Goal: Complete application form: Complete application form

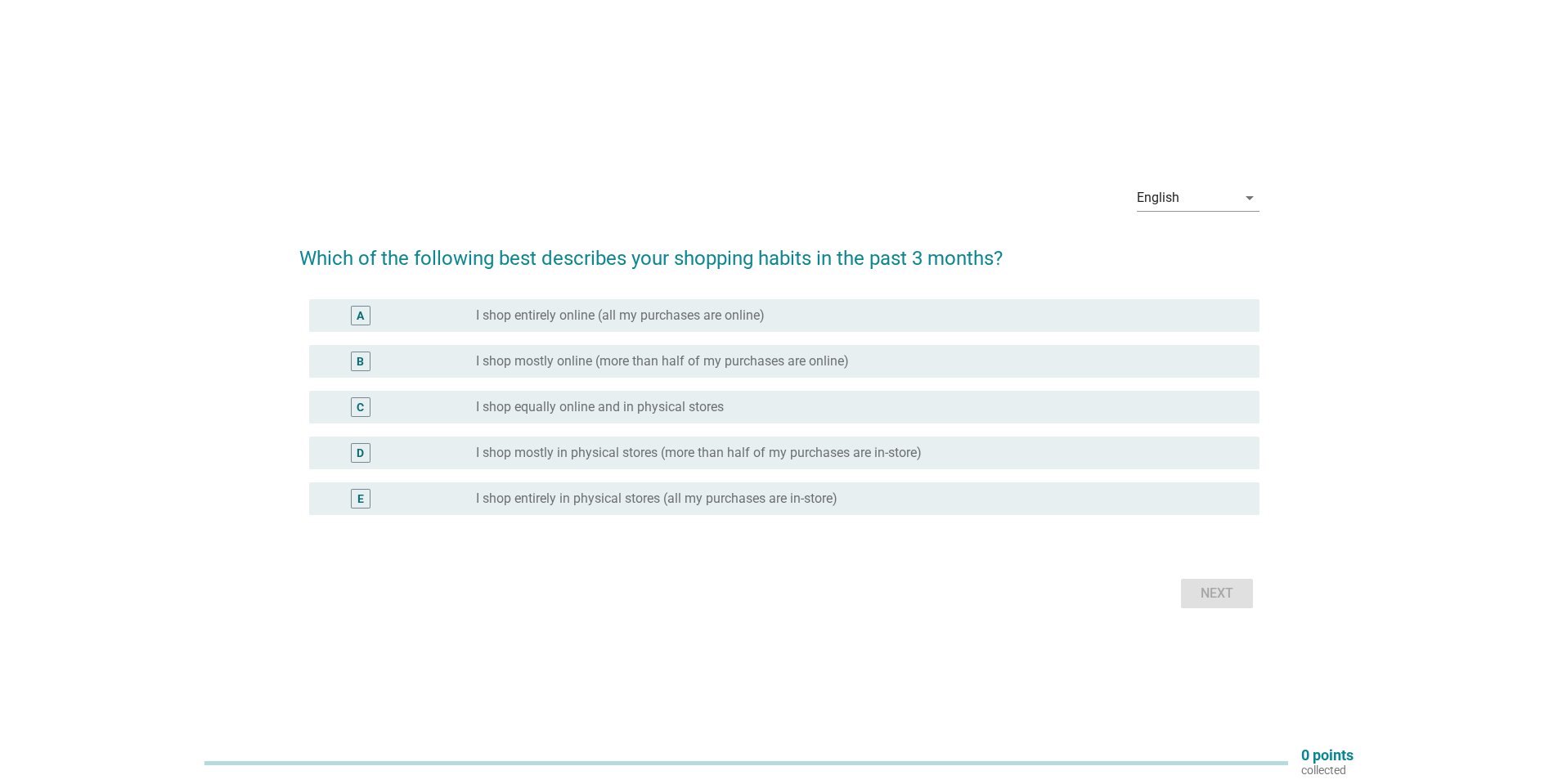
click at [665, 407] on label "I shop equally online and in physical stores" at bounding box center [600, 407] width 248 height 16
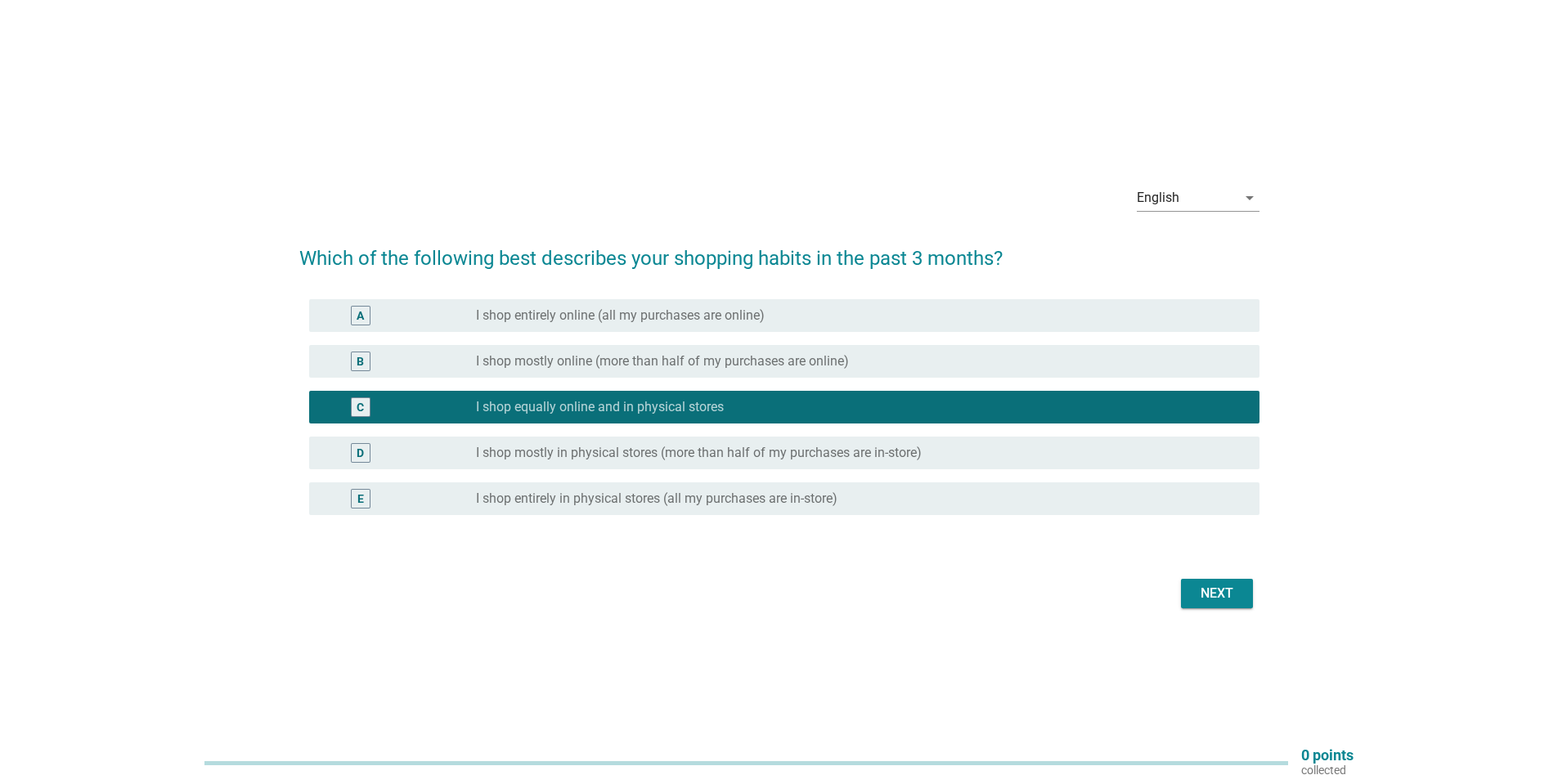
click at [1193, 585] on div "Next" at bounding box center [1216, 593] width 46 height 20
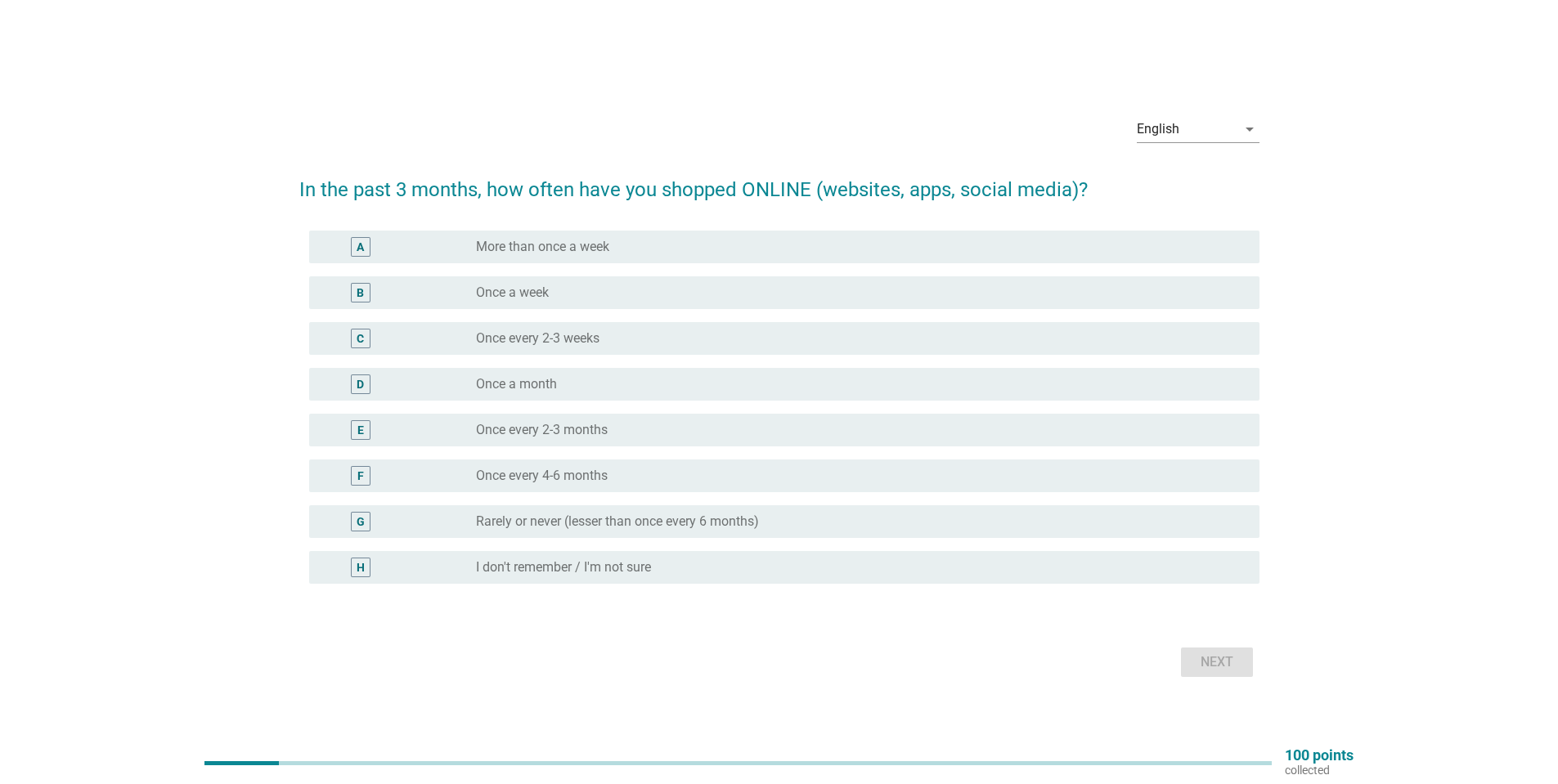
click at [580, 379] on div "radio_button_unchecked Once a month" at bounding box center [854, 383] width 757 height 16
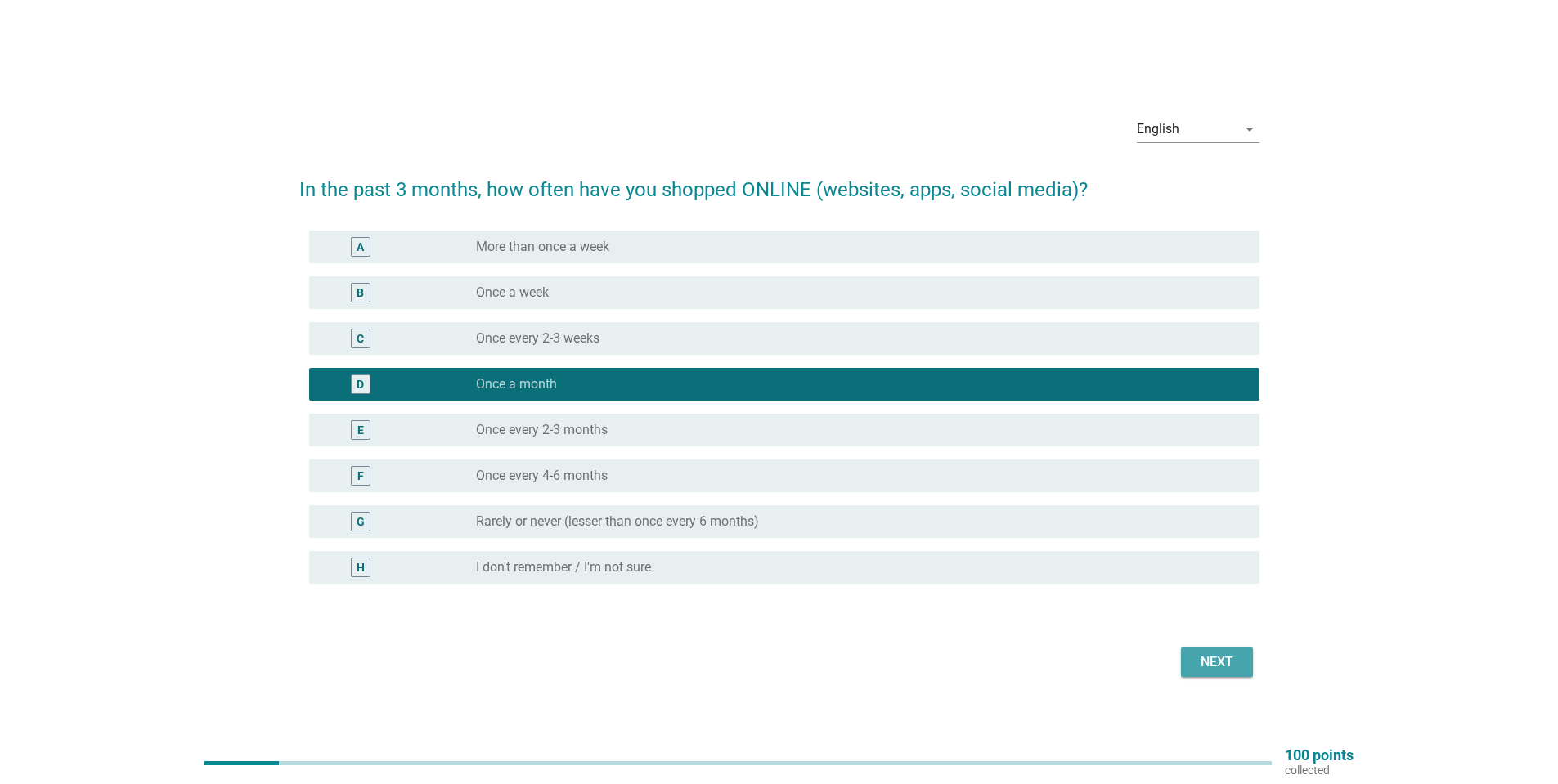
click at [1225, 667] on div "Next" at bounding box center [1216, 662] width 46 height 20
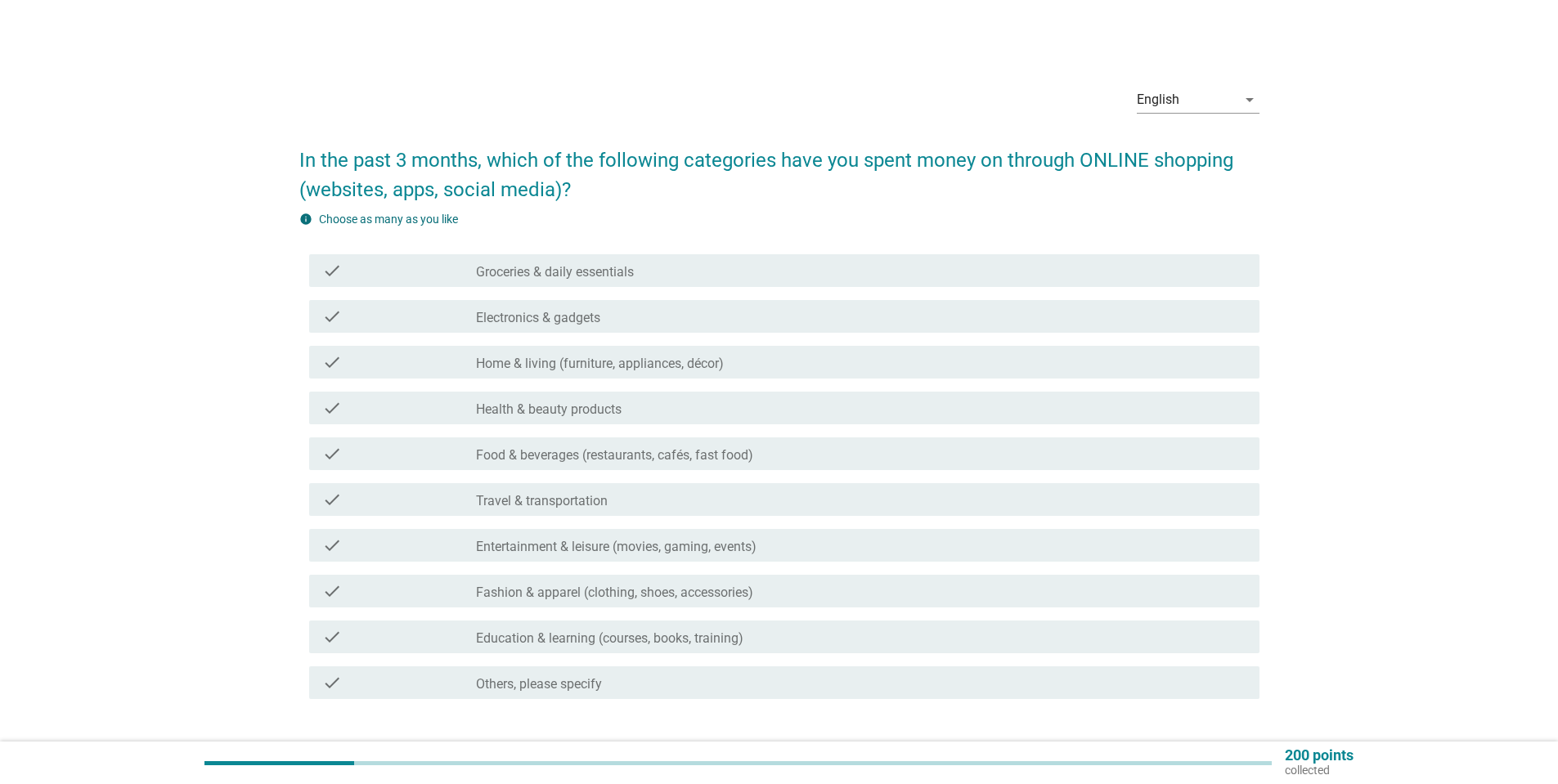
click at [575, 326] on label "Electronics & gadgets" at bounding box center [538, 318] width 124 height 16
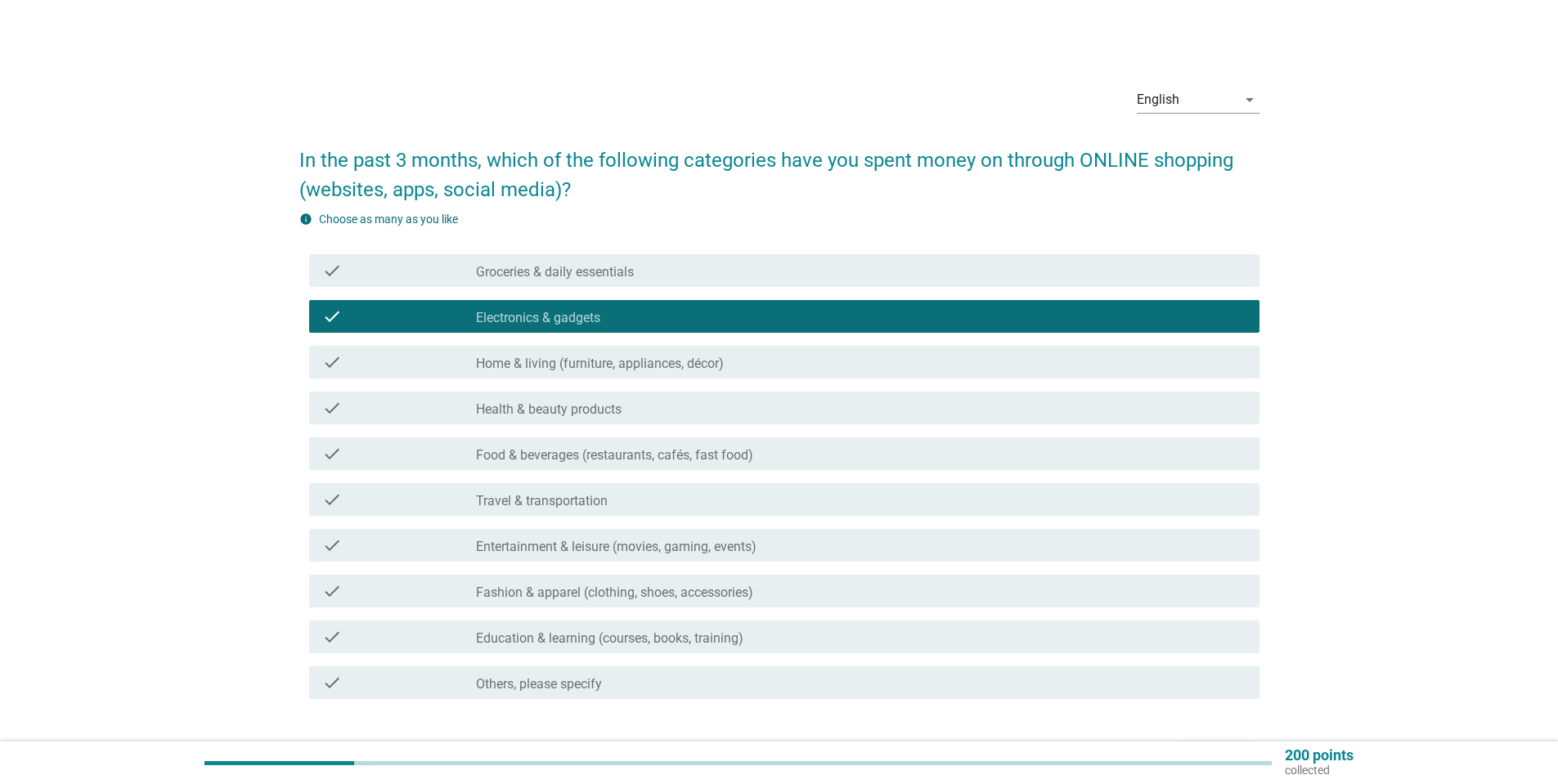
click at [559, 358] on label "Home & living (furniture, appliances, décor)" at bounding box center [600, 364] width 248 height 16
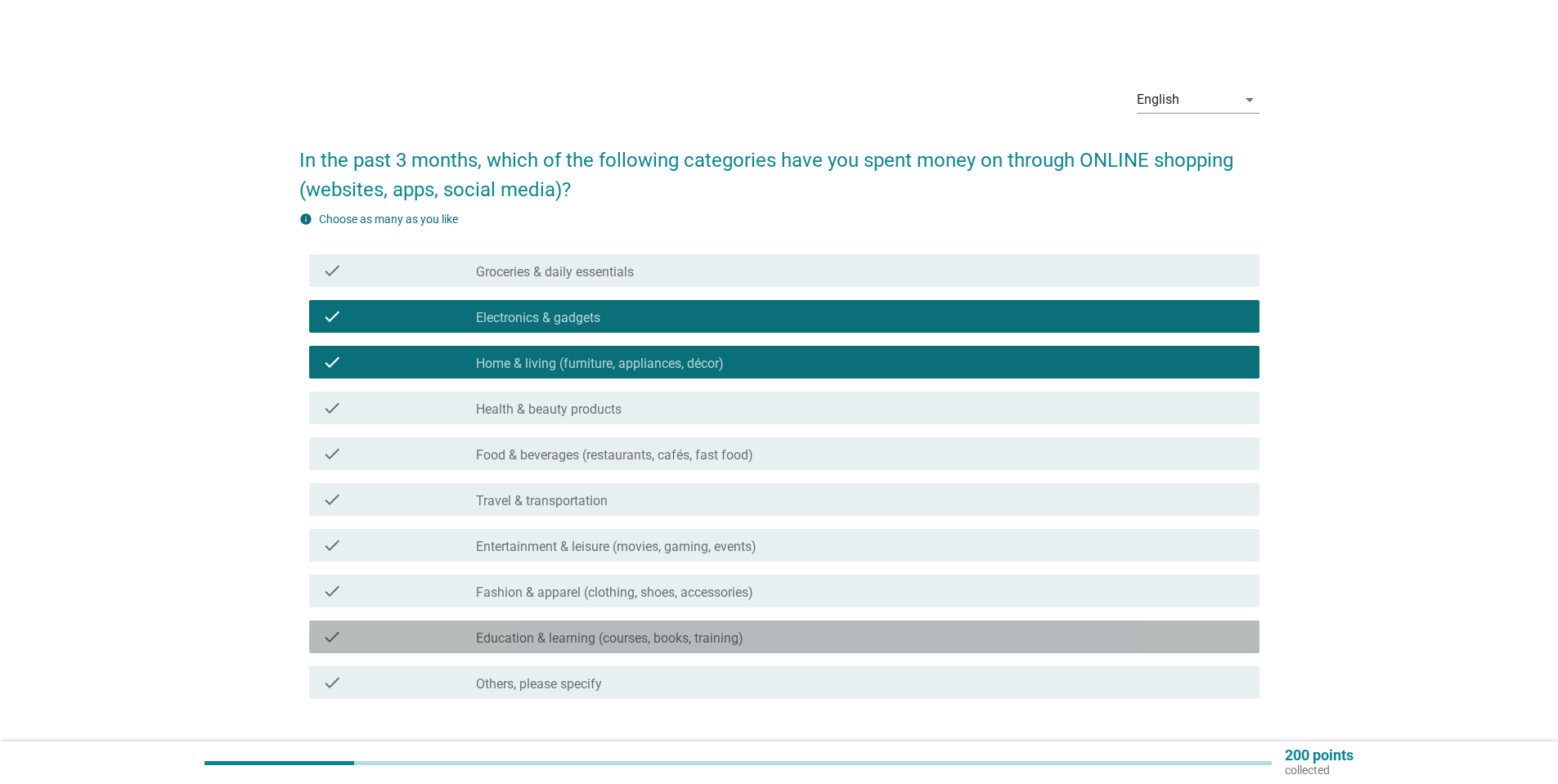
click at [549, 639] on label "Education & learning (courses, books, training)" at bounding box center [609, 638] width 267 height 16
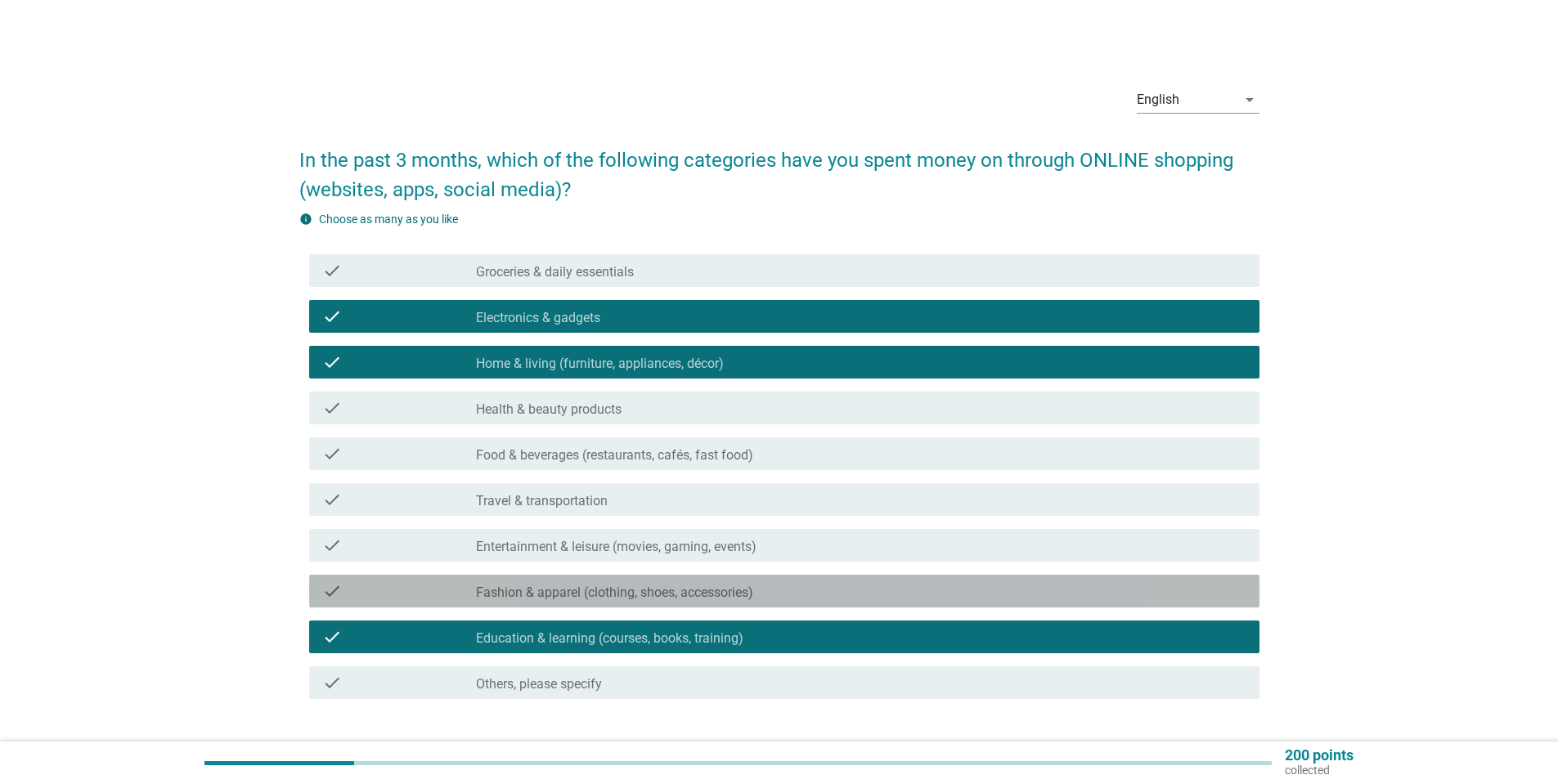
click at [683, 586] on label "Fashion & apparel (clothing, shoes, accessories)" at bounding box center [614, 592] width 277 height 16
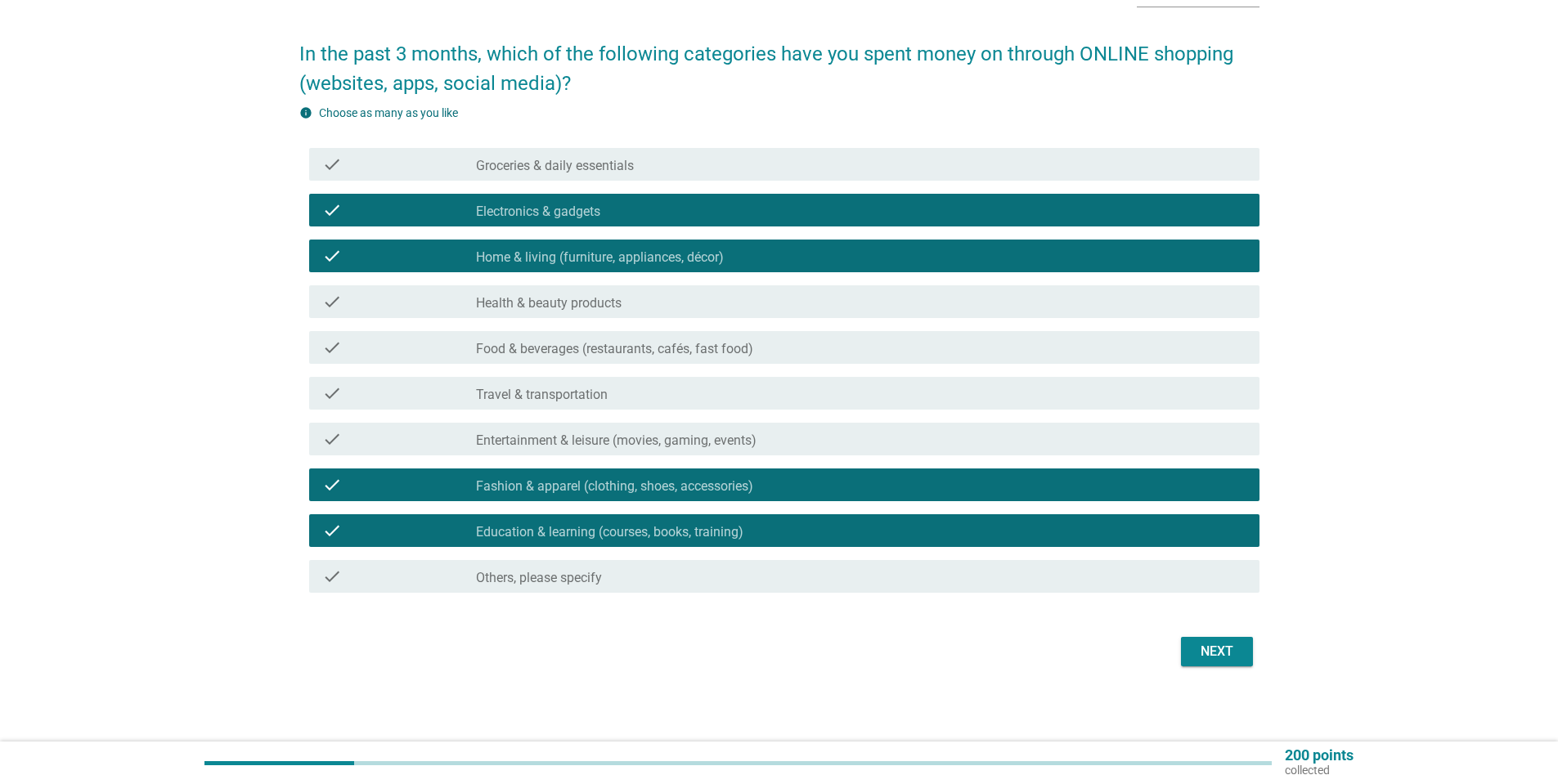
scroll to position [109, 0]
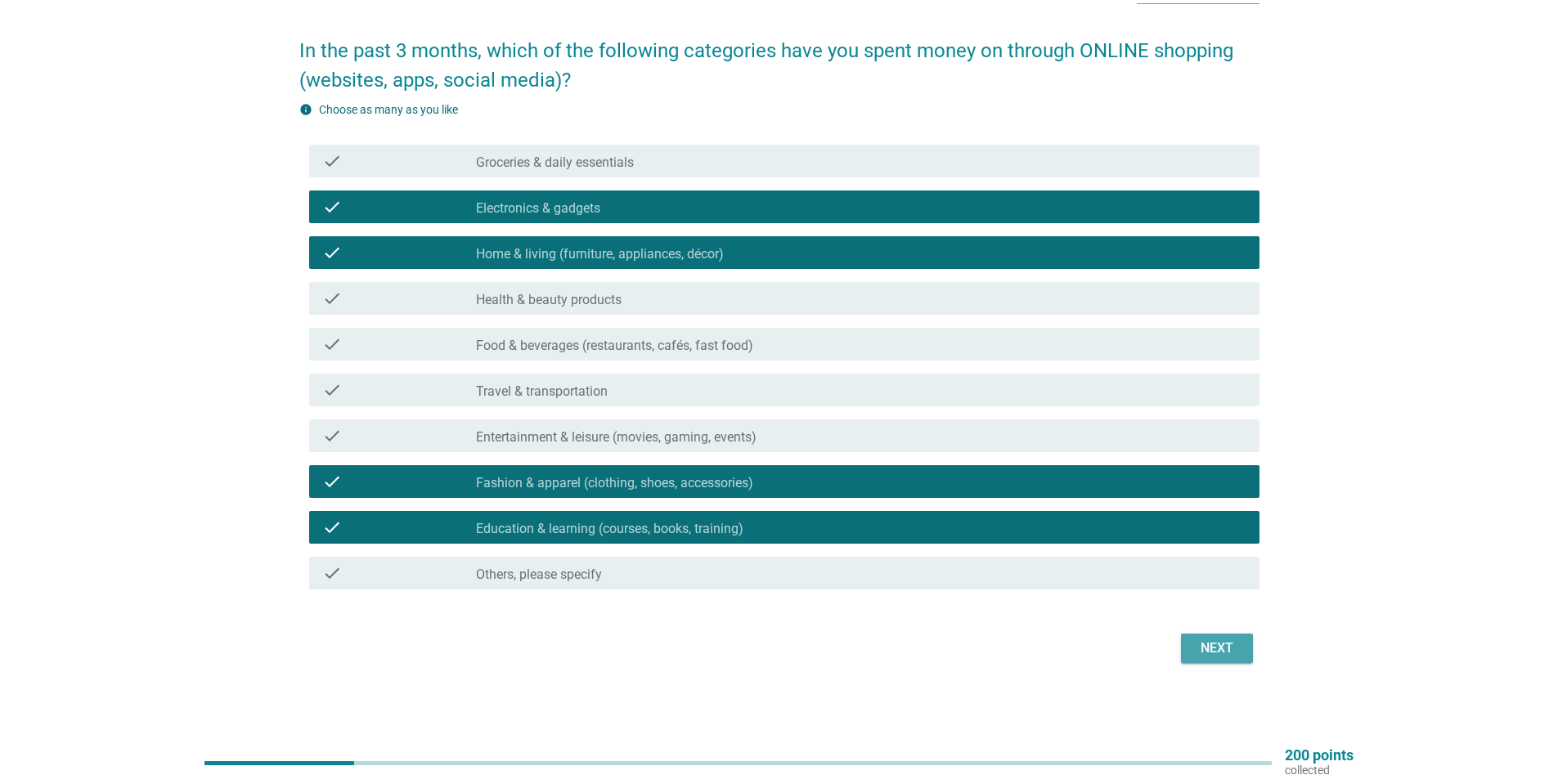
click at [1207, 656] on div "Next" at bounding box center [1216, 648] width 46 height 20
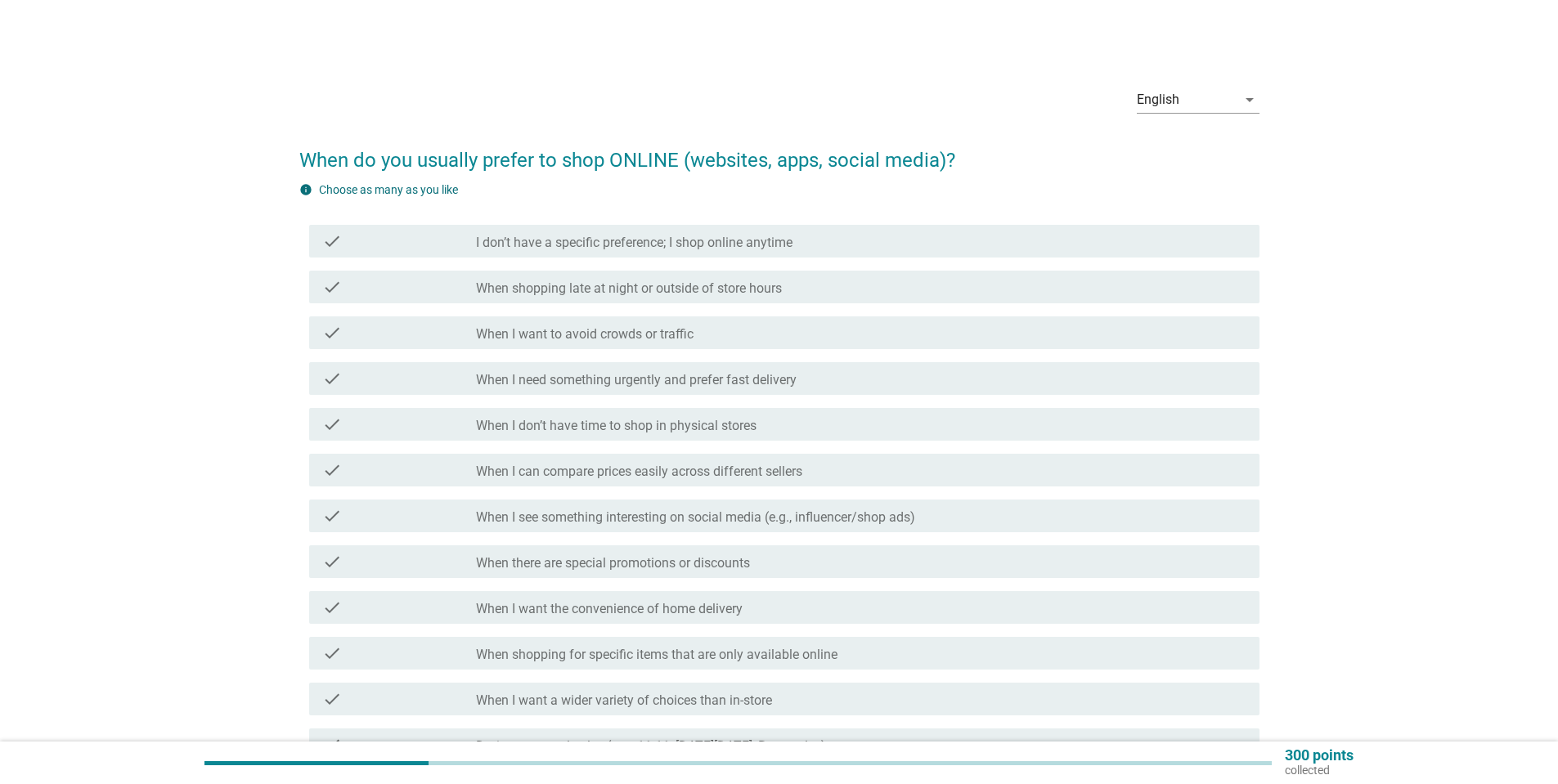
click at [622, 430] on label "When I don’t have time to shop in physical stores" at bounding box center [615, 426] width 280 height 16
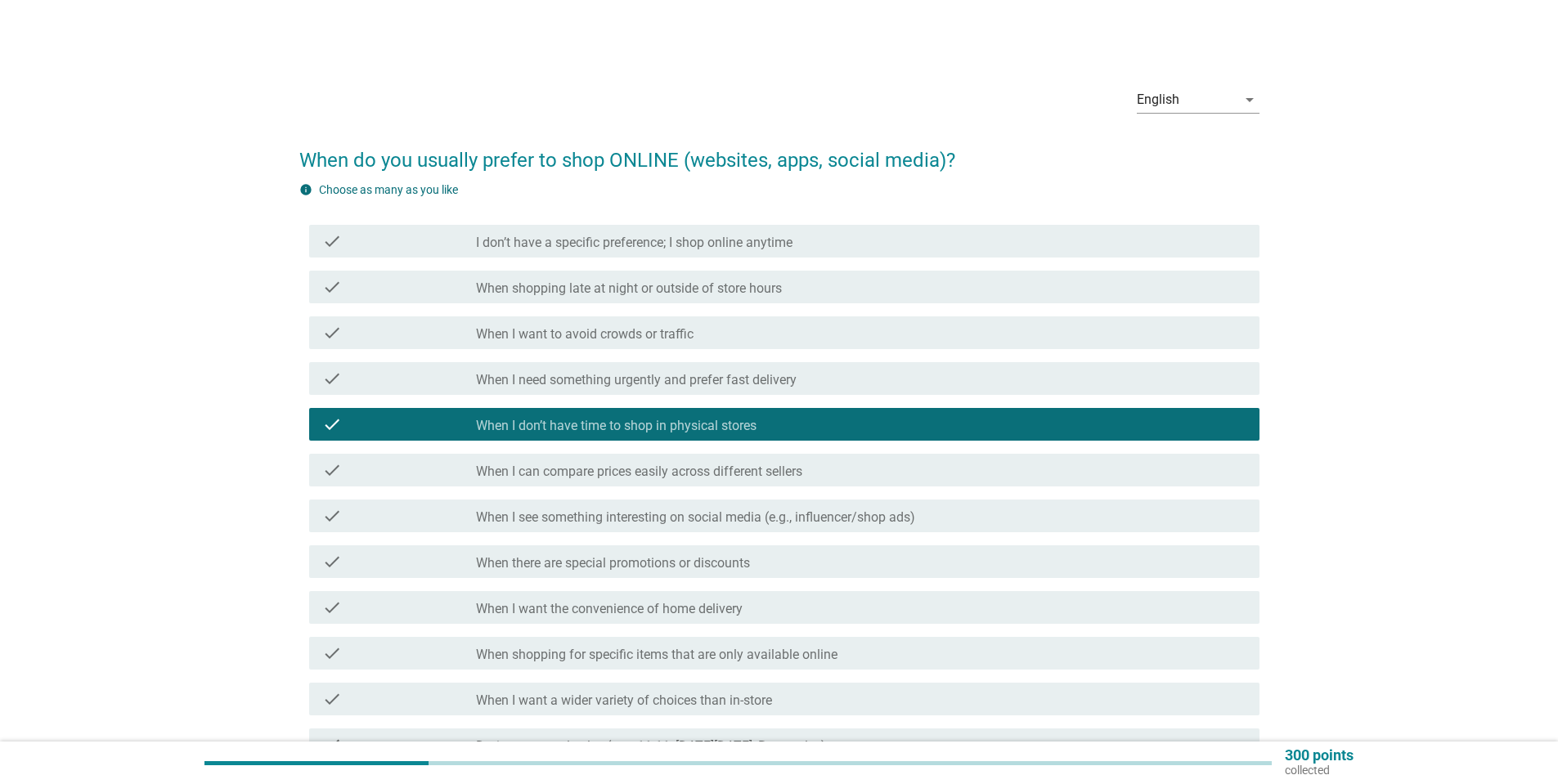
click at [604, 478] on label "When I can compare prices easily across different sellers" at bounding box center [639, 471] width 327 height 16
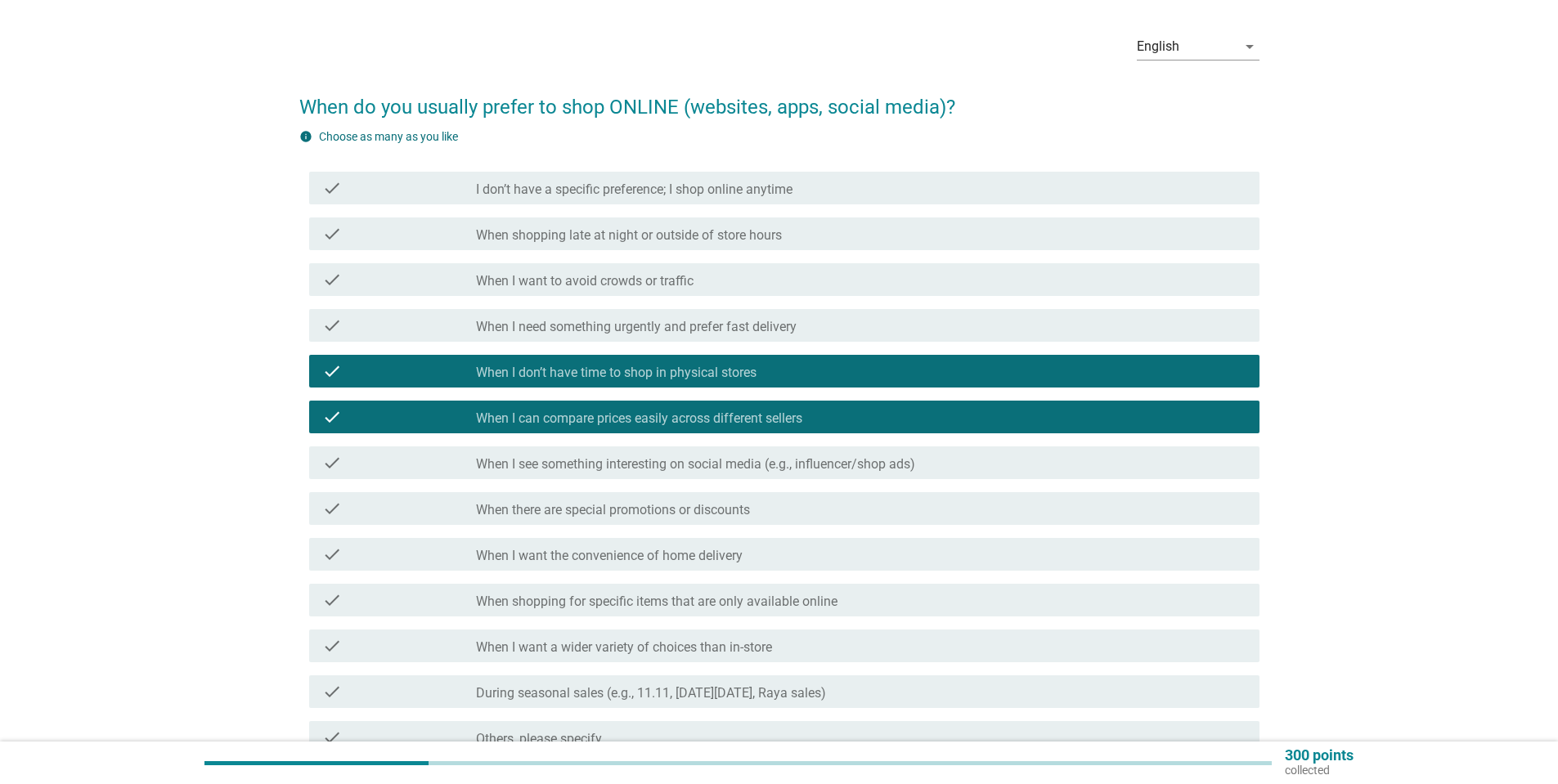
scroll to position [82, 0]
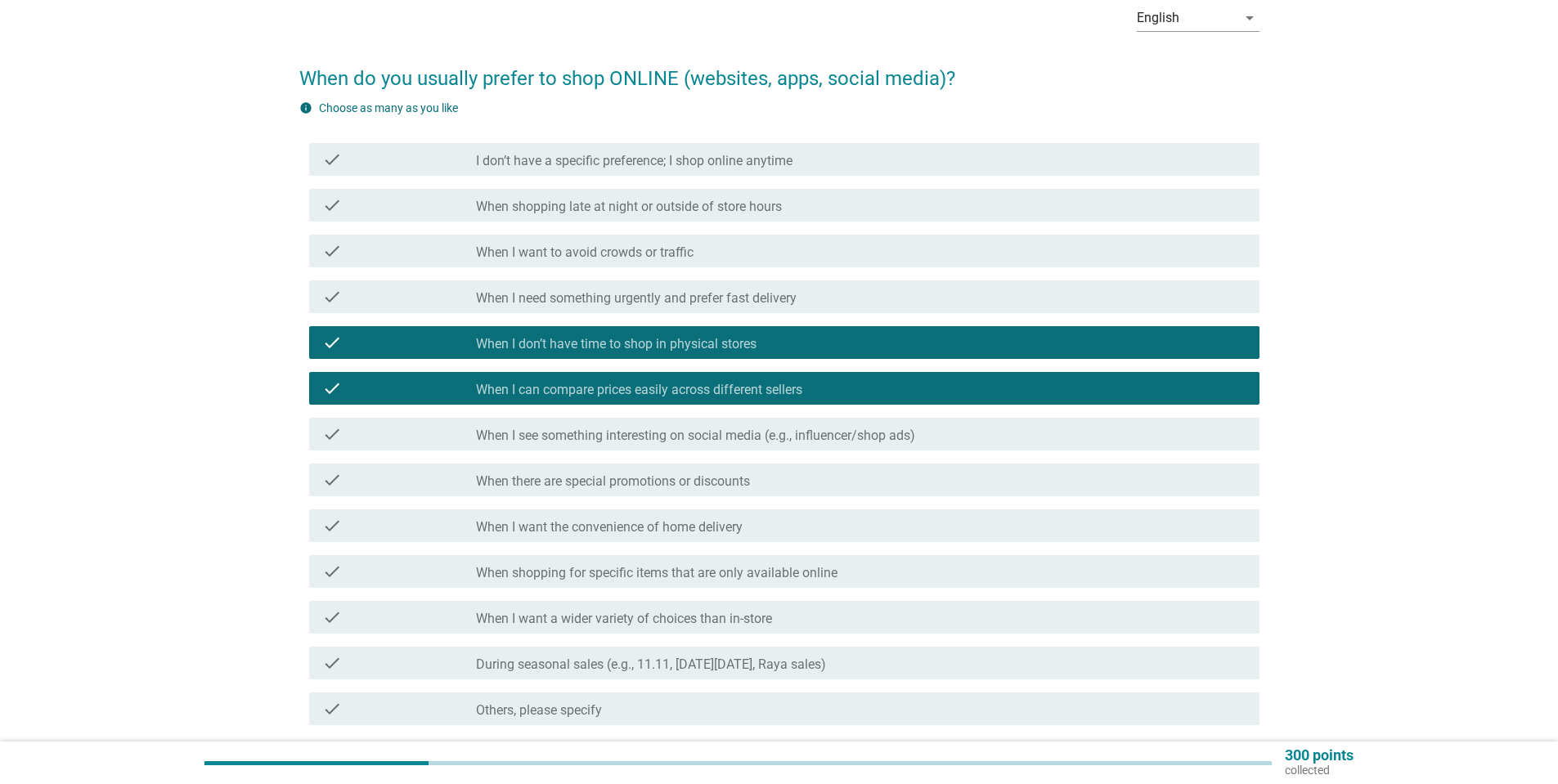
click at [599, 435] on label "When I see something interesting on social media (e.g., influencer/shop ads)" at bounding box center [695, 435] width 439 height 16
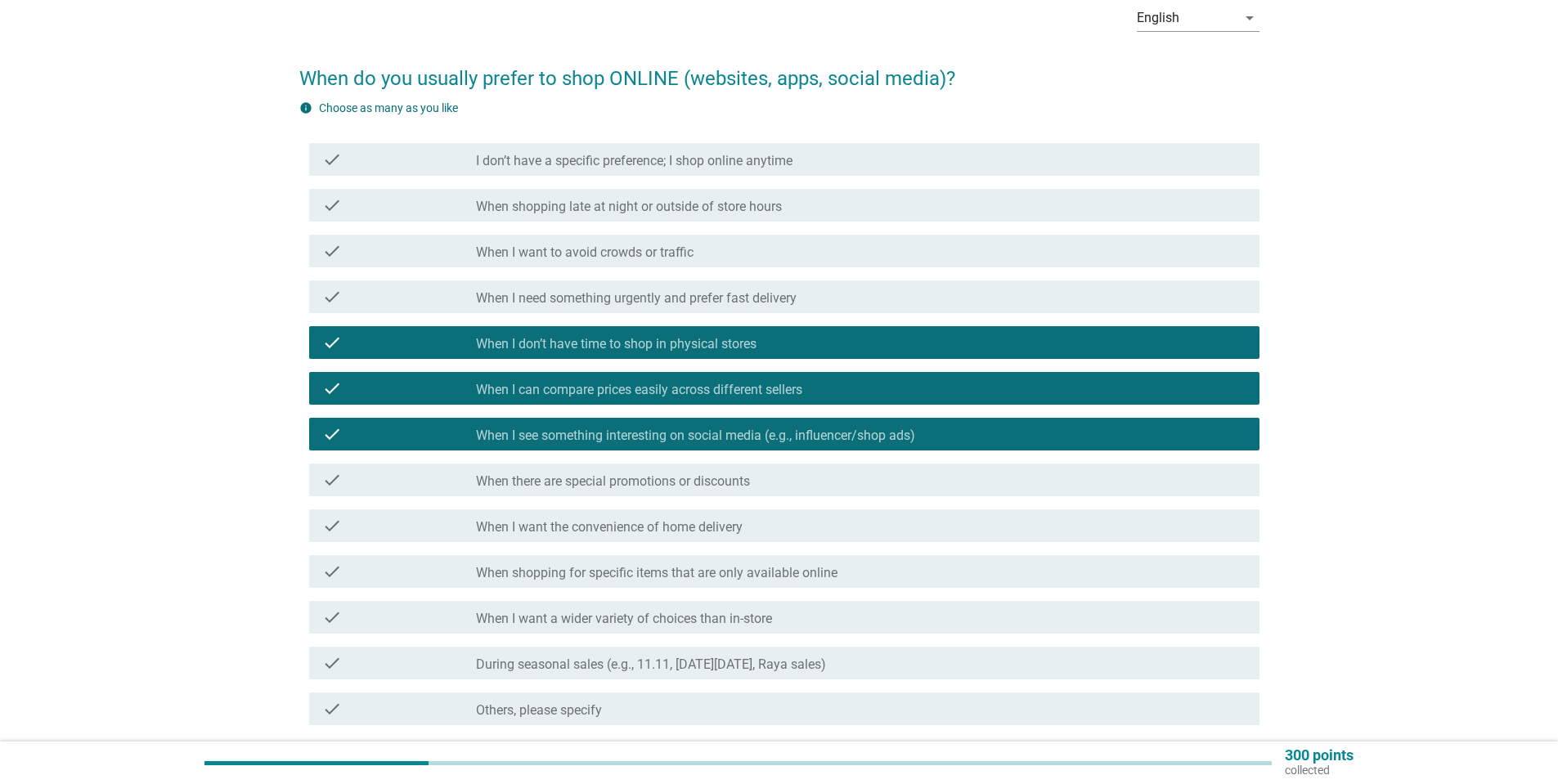
scroll to position [164, 0]
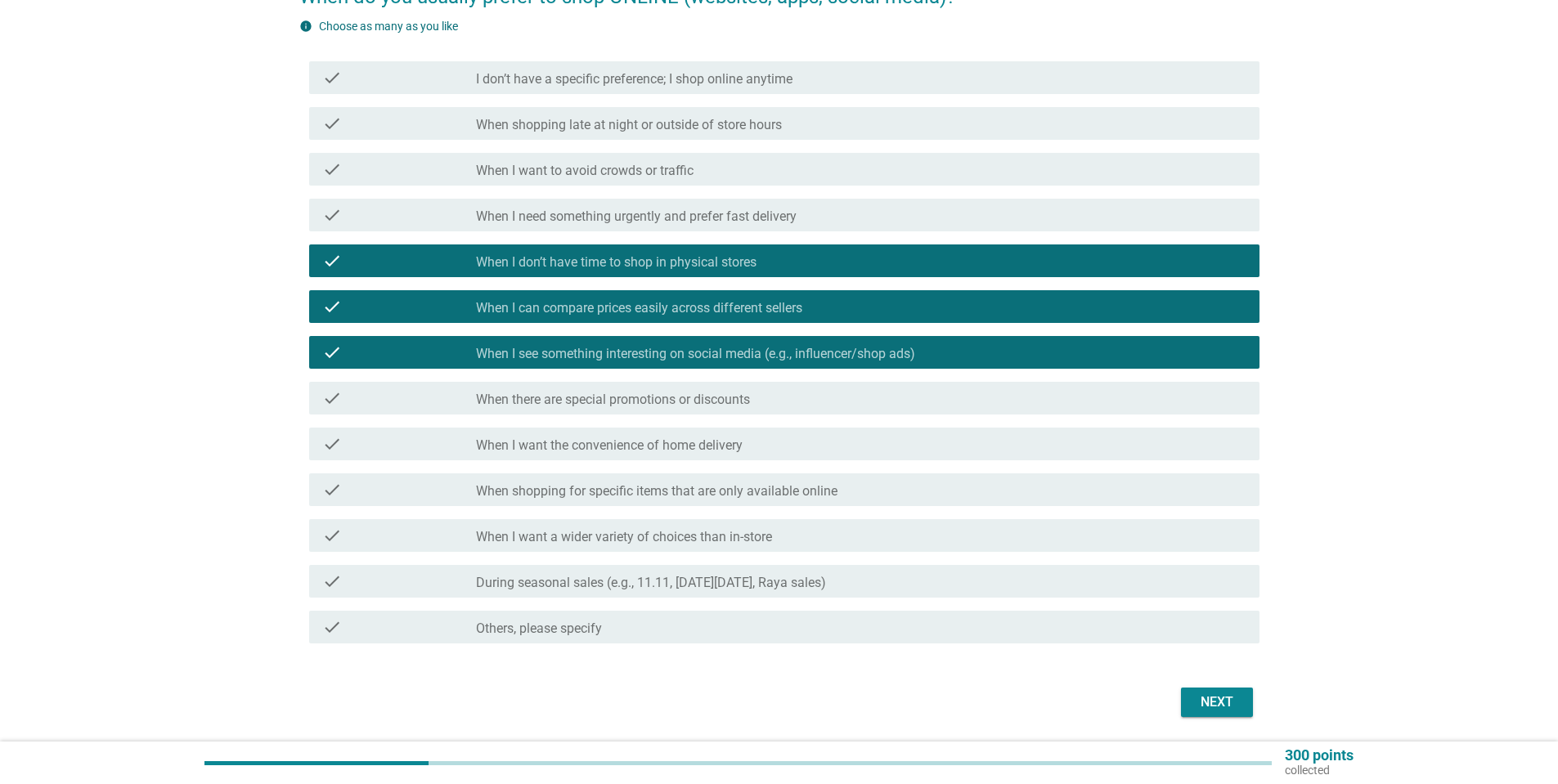
click at [583, 444] on label "When I want the convenience of home delivery" at bounding box center [608, 445] width 266 height 16
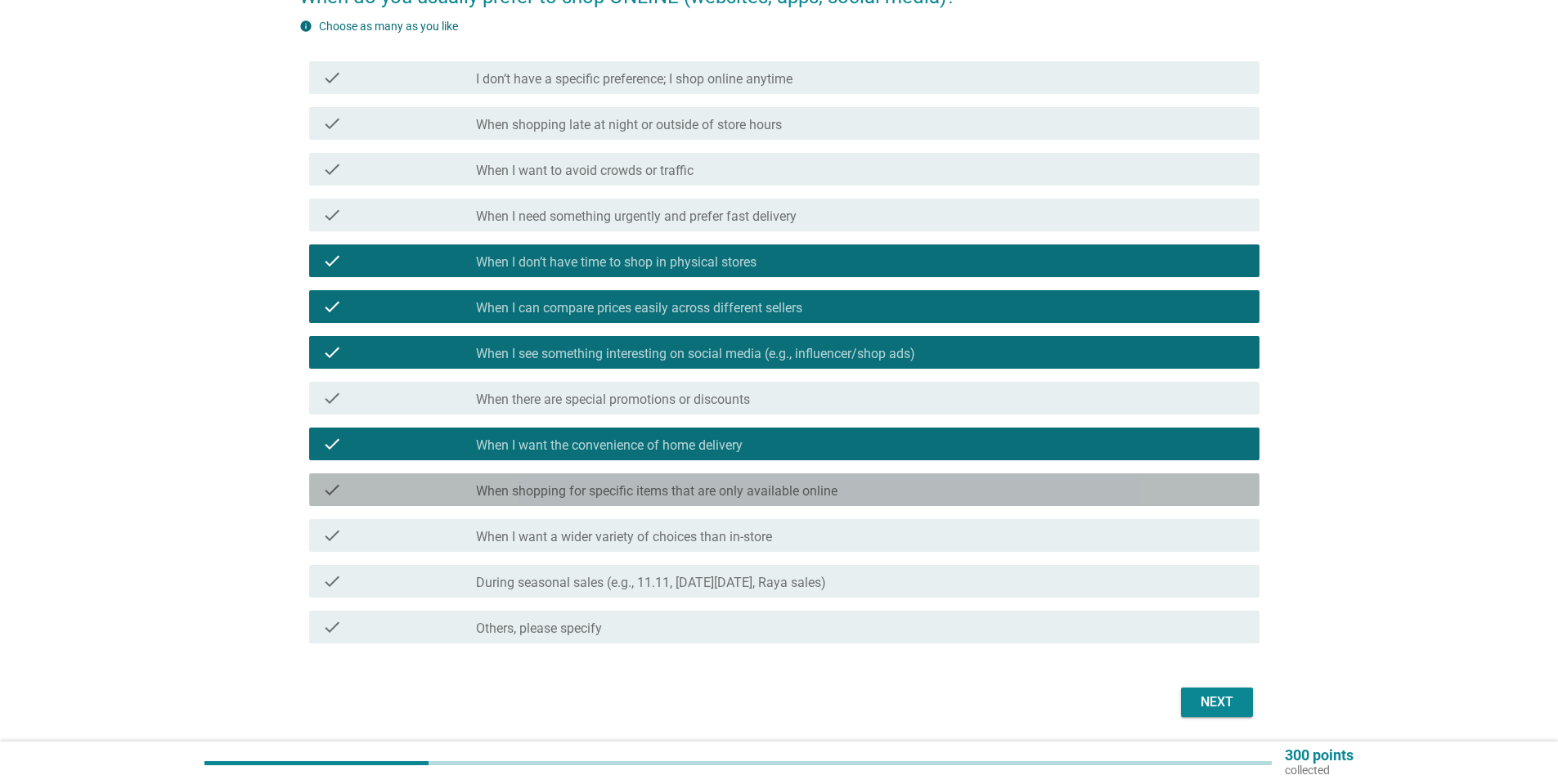
click at [573, 495] on label "When shopping for specific items that are only available online" at bounding box center [656, 491] width 361 height 16
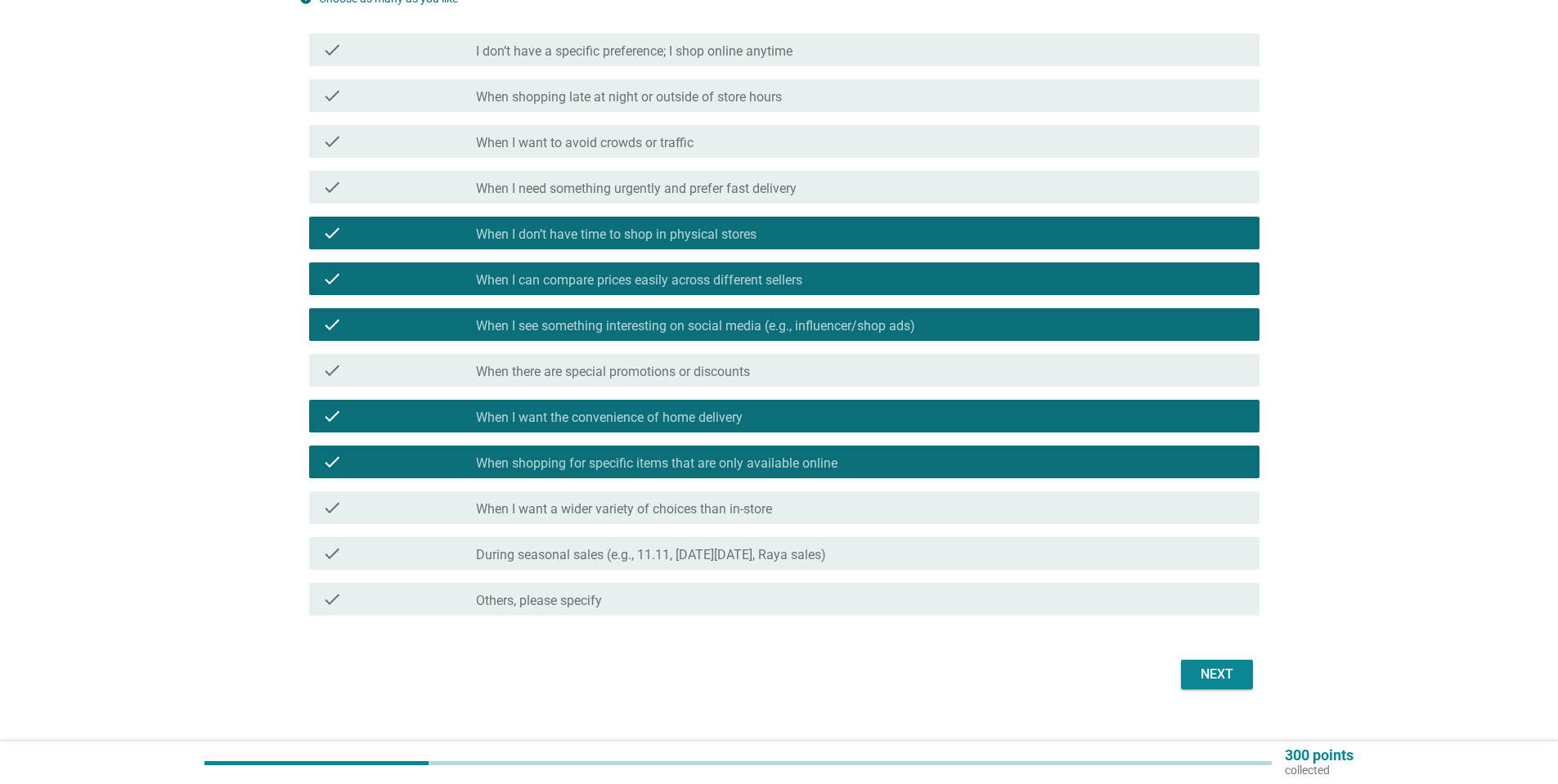
scroll to position [217, 0]
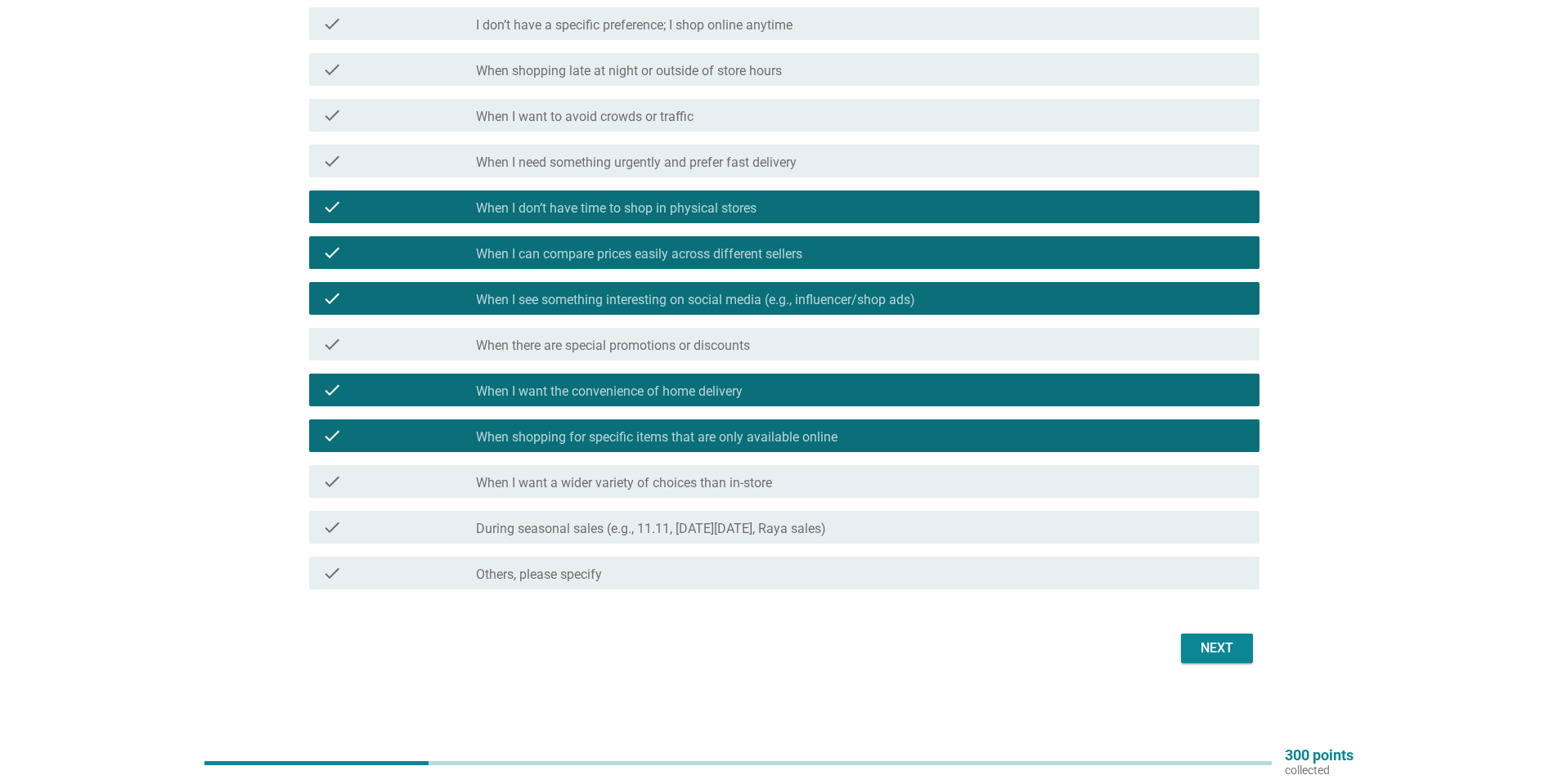
click at [526, 485] on label "When I want a wider variety of choices than in-store" at bounding box center [623, 482] width 296 height 16
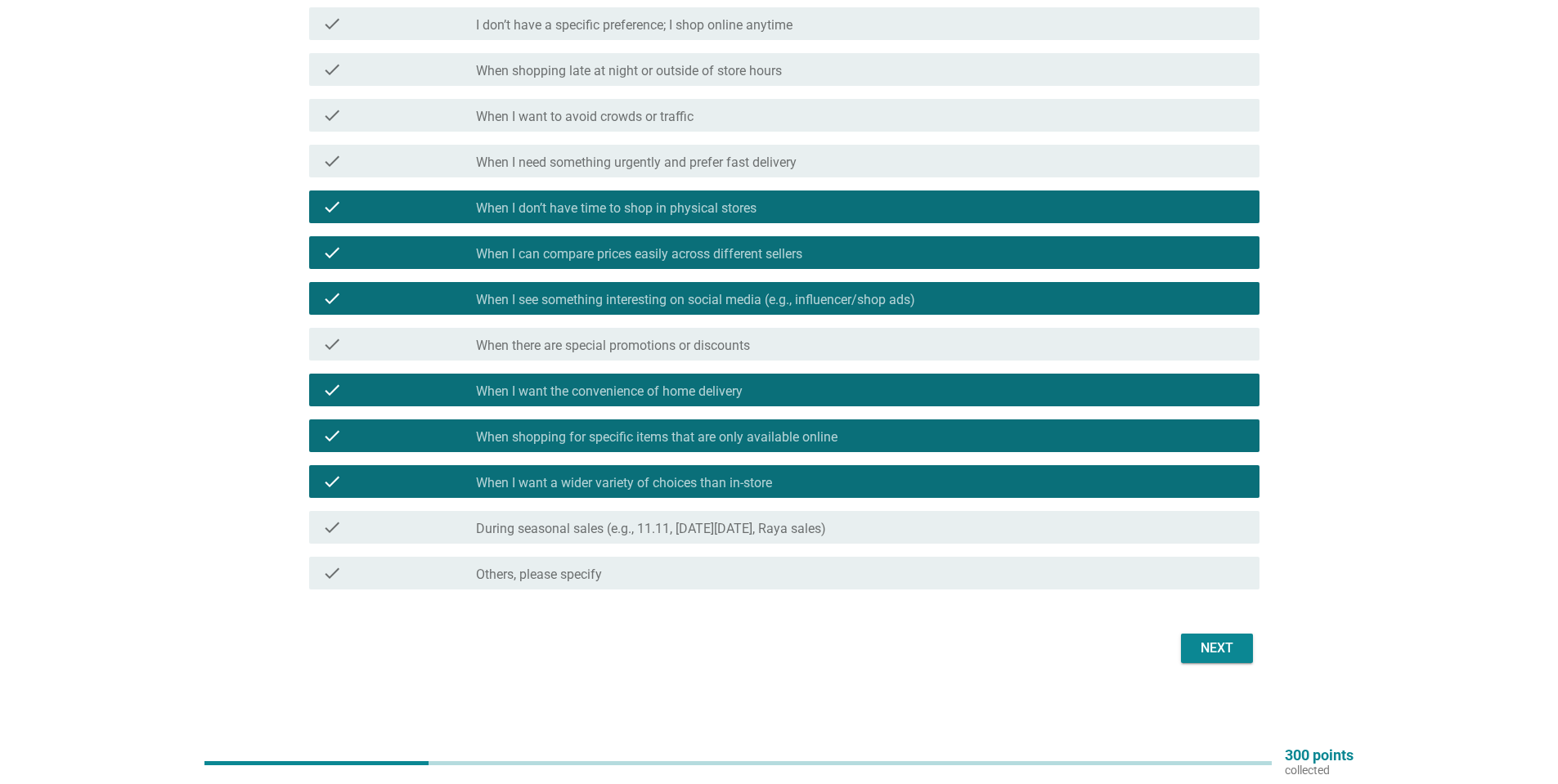
click at [1202, 650] on div "Next" at bounding box center [1216, 648] width 46 height 20
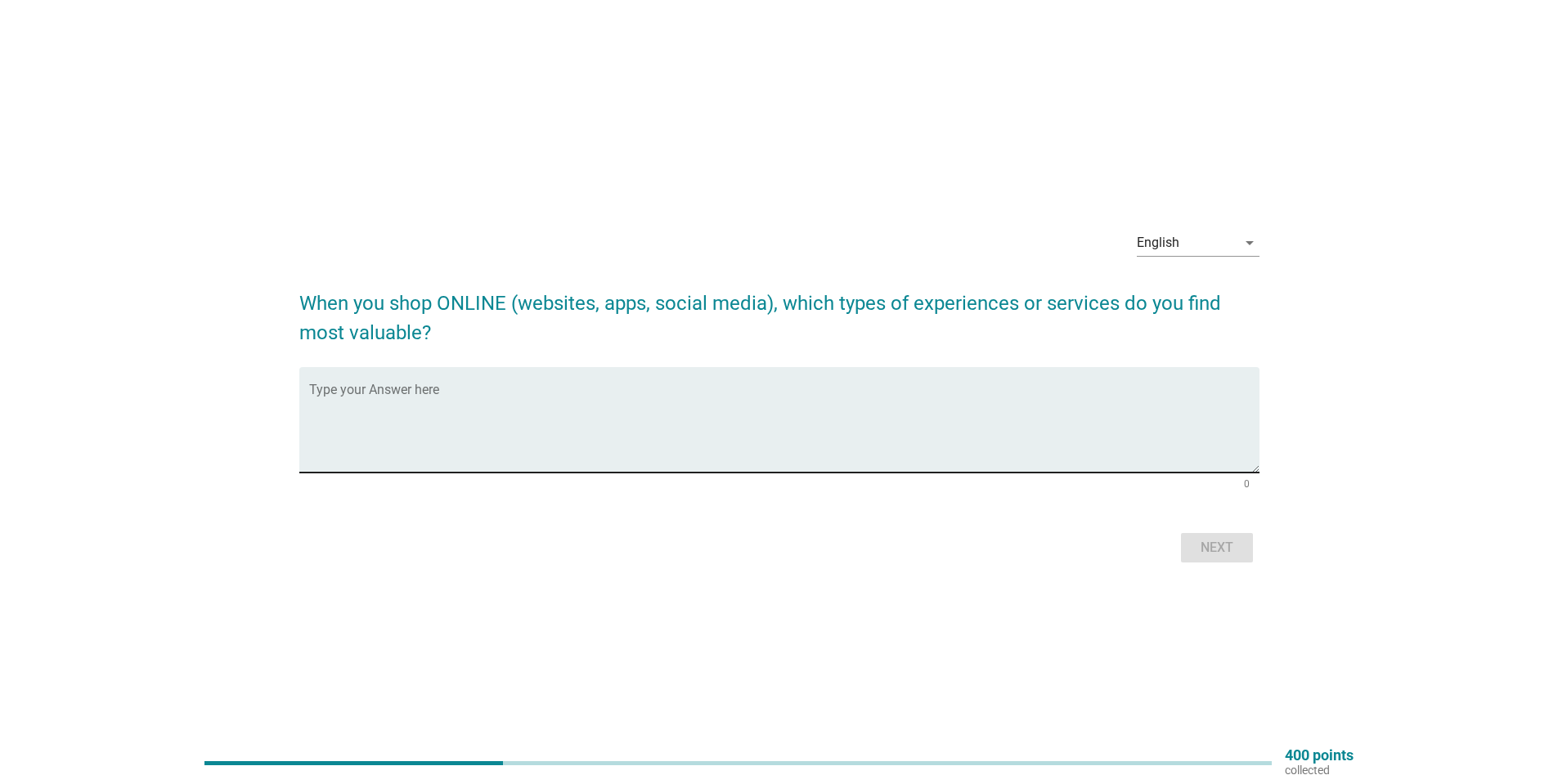
click at [550, 392] on textarea "Type your Answer here" at bounding box center [784, 430] width 950 height 86
type textarea "m"
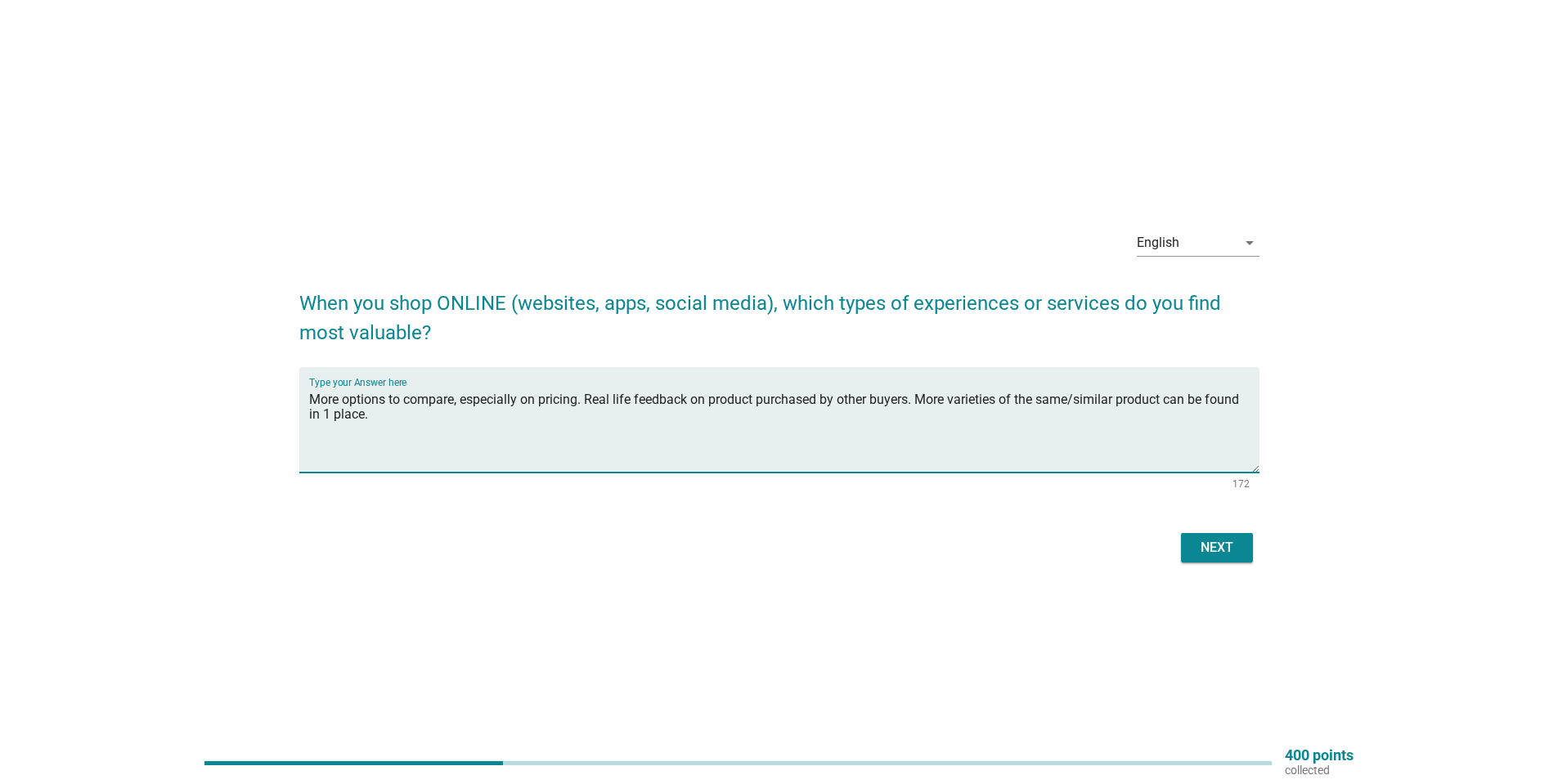
type textarea "More options to compare, especially on pricing. Real life feedback on product p…"
click at [1213, 544] on div "Next" at bounding box center [1216, 547] width 46 height 20
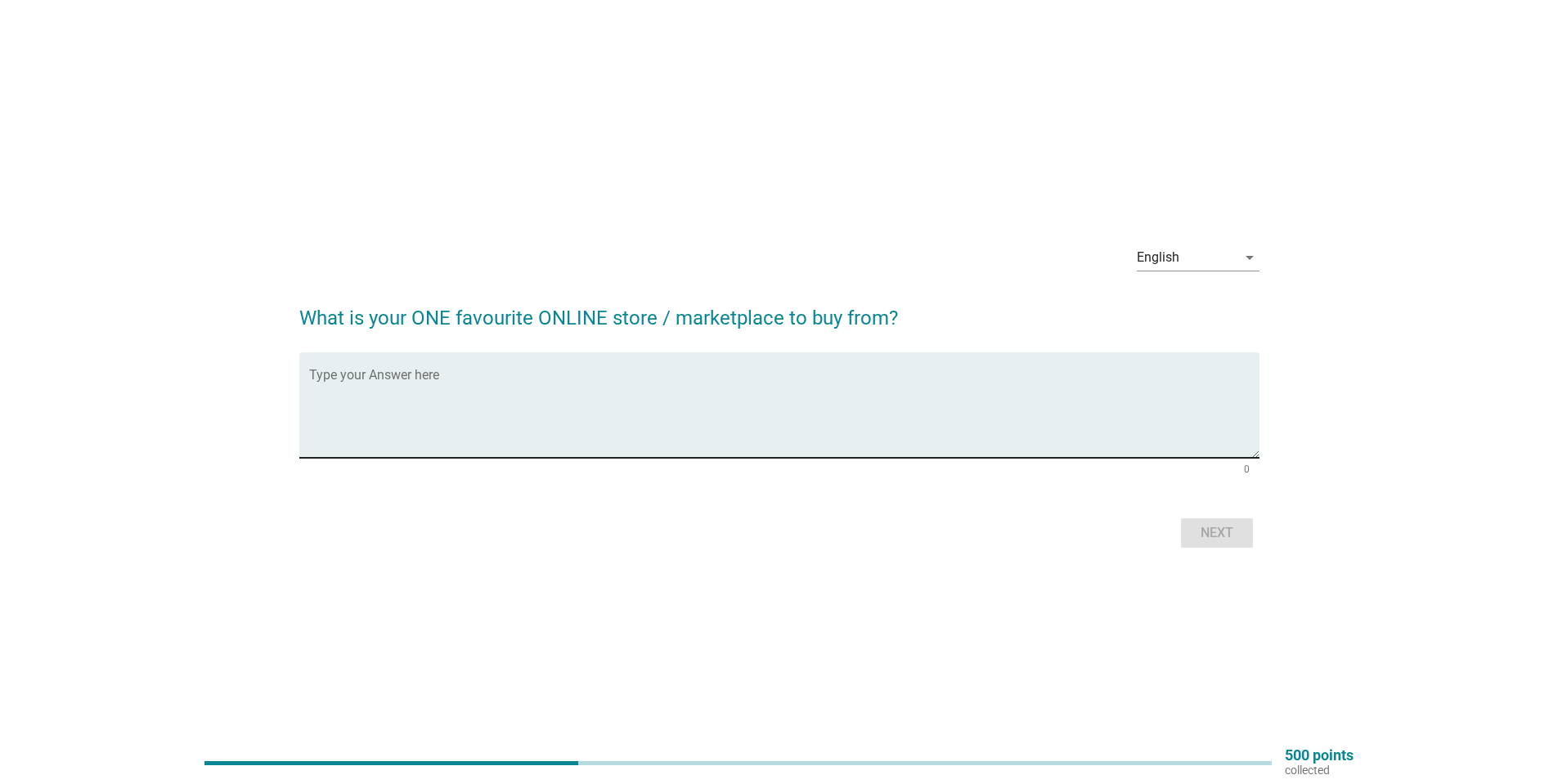
click at [404, 384] on textarea "Type your Answer here" at bounding box center [784, 415] width 950 height 86
type textarea "Shopee"
click at [1224, 520] on button "Next" at bounding box center [1216, 533] width 72 height 29
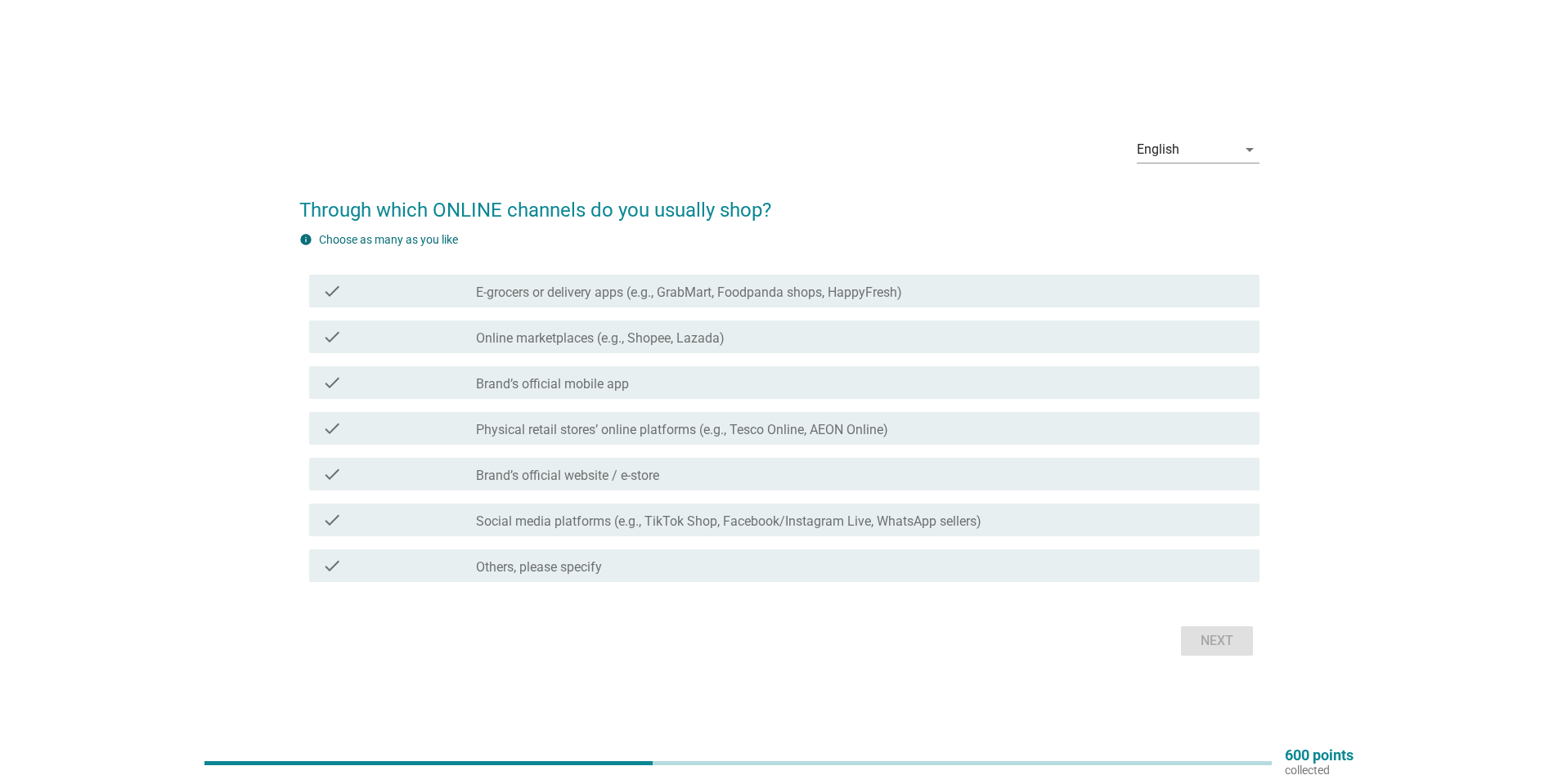
click at [692, 341] on label "Online marketplaces (e.g., Shopee, Lazada)" at bounding box center [600, 338] width 248 height 16
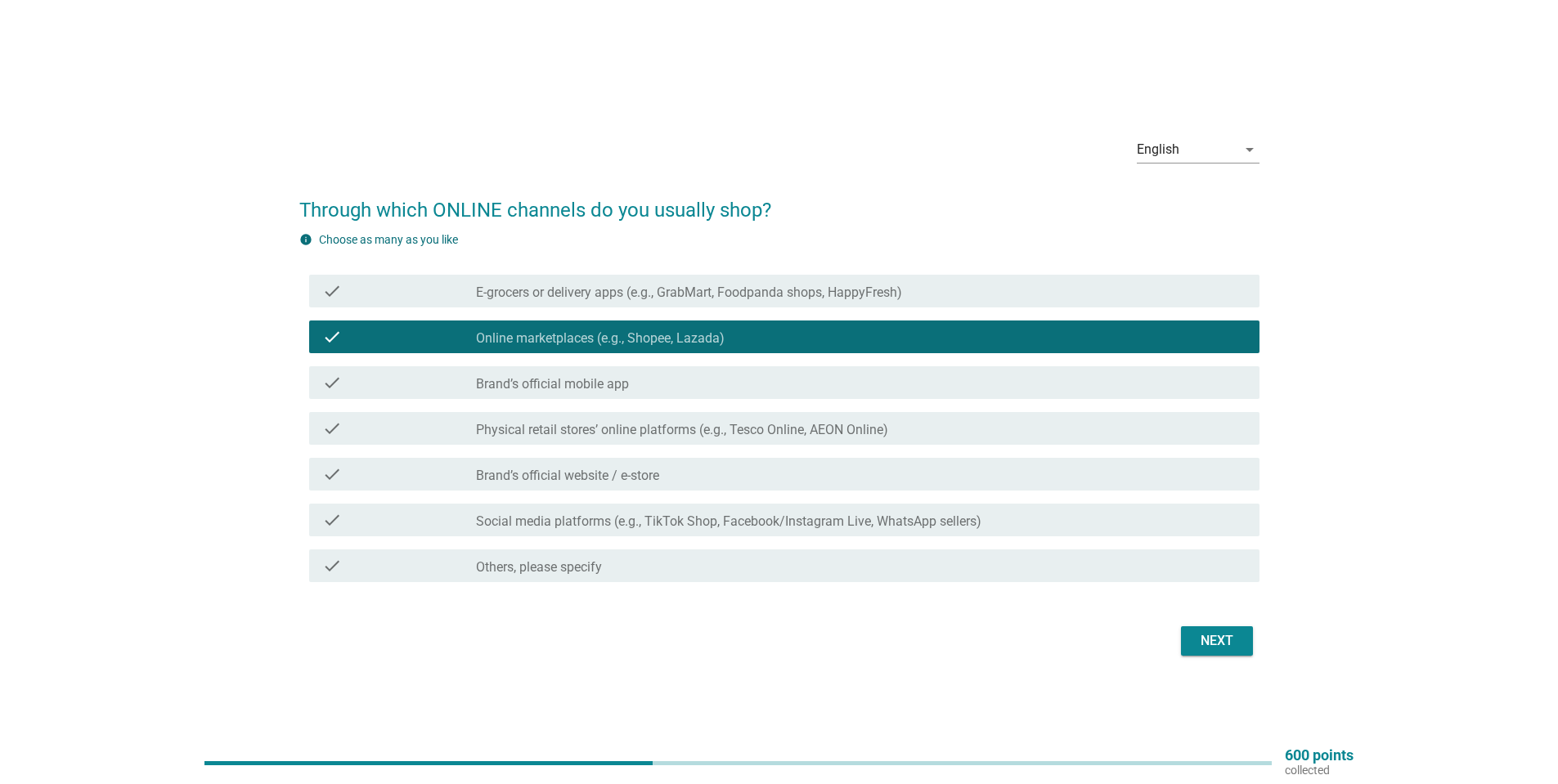
click at [676, 486] on div "check check_box_outline_blank Brand’s official website / e-store" at bounding box center [784, 474] width 950 height 33
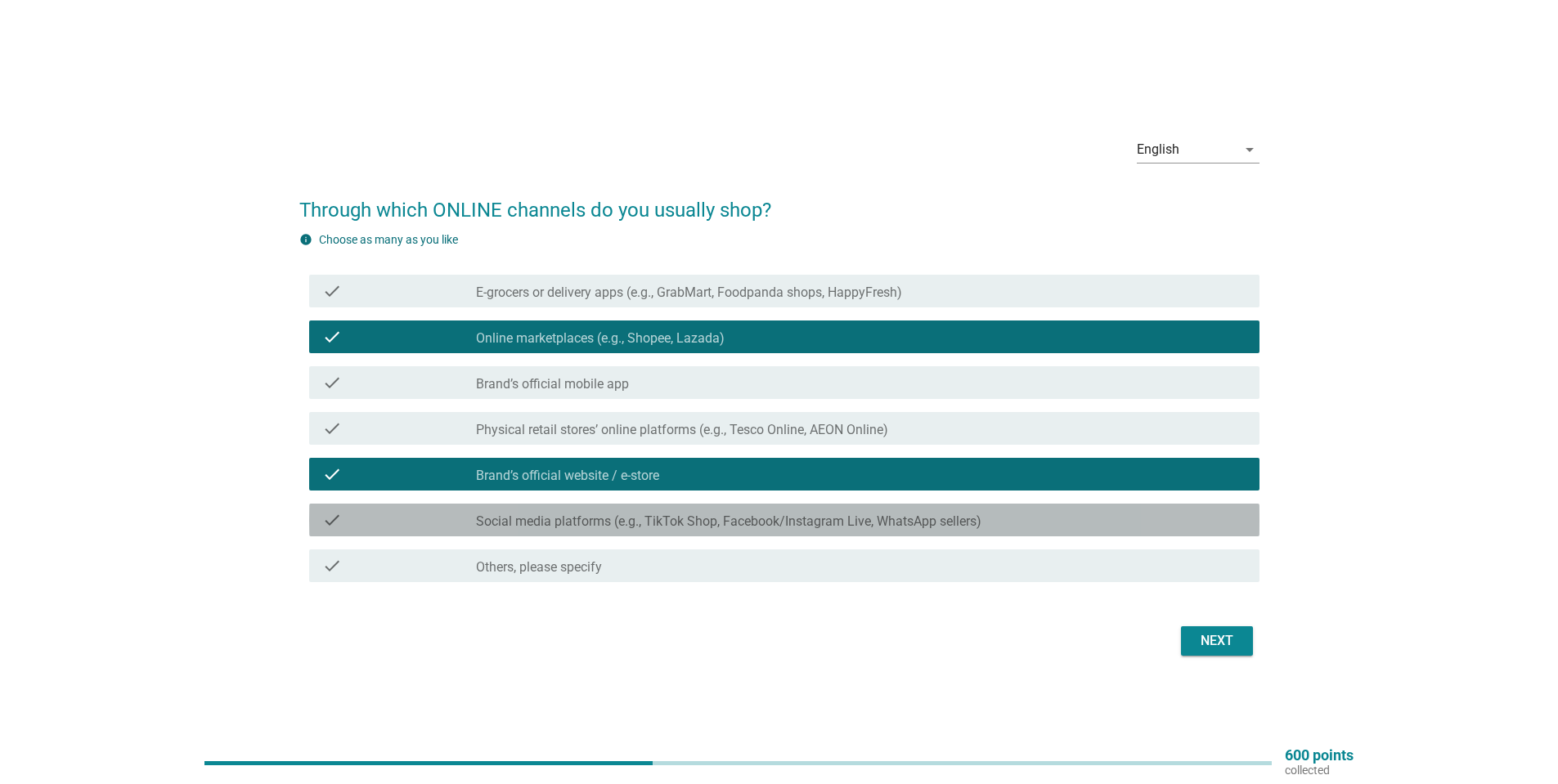
click at [667, 513] on div "check_box_outline_blank Social media platforms (e.g., TikTok Shop, Facebook/Ins…" at bounding box center [861, 520] width 770 height 20
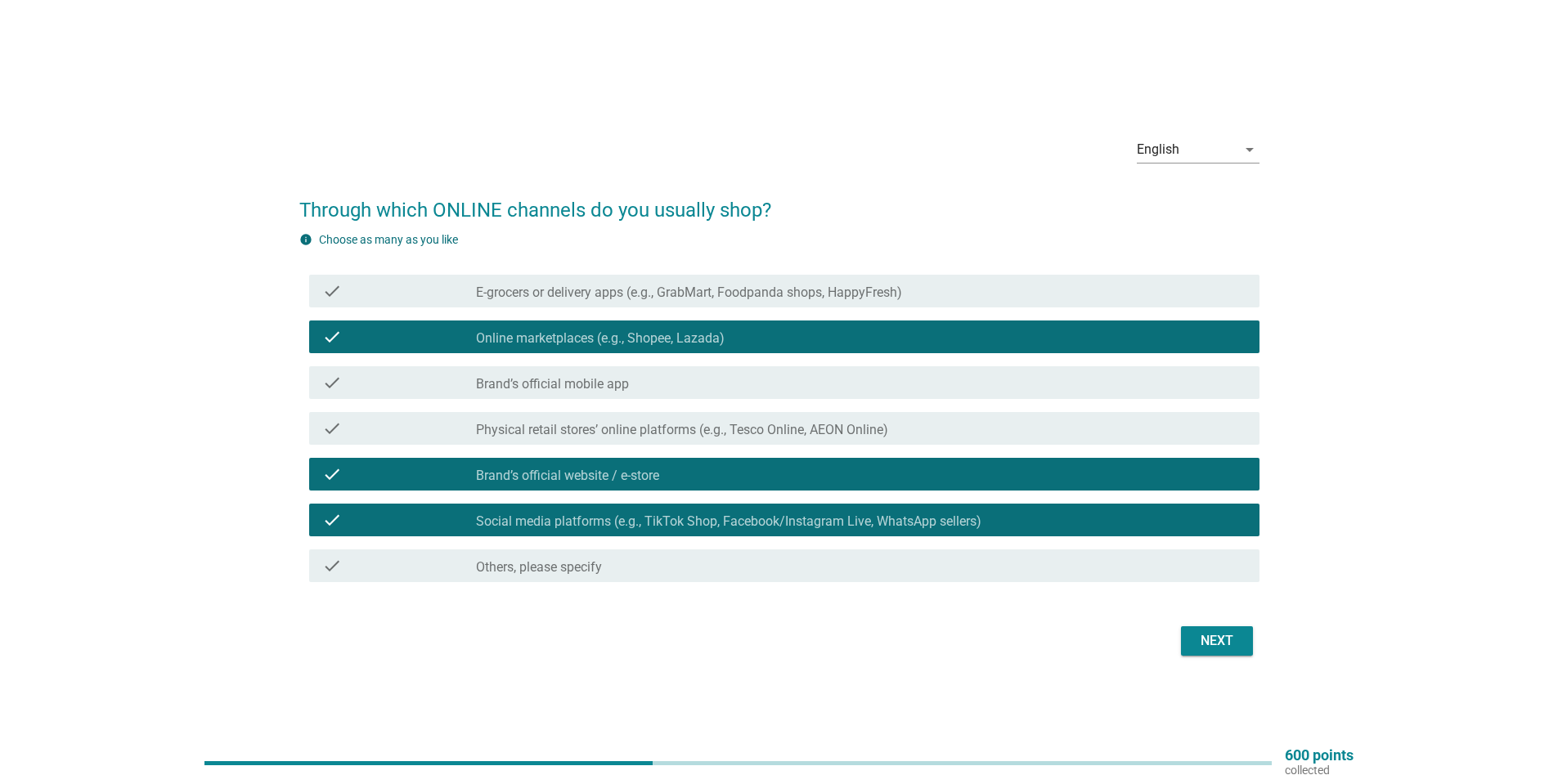
click at [1208, 638] on div "Next" at bounding box center [1216, 641] width 46 height 20
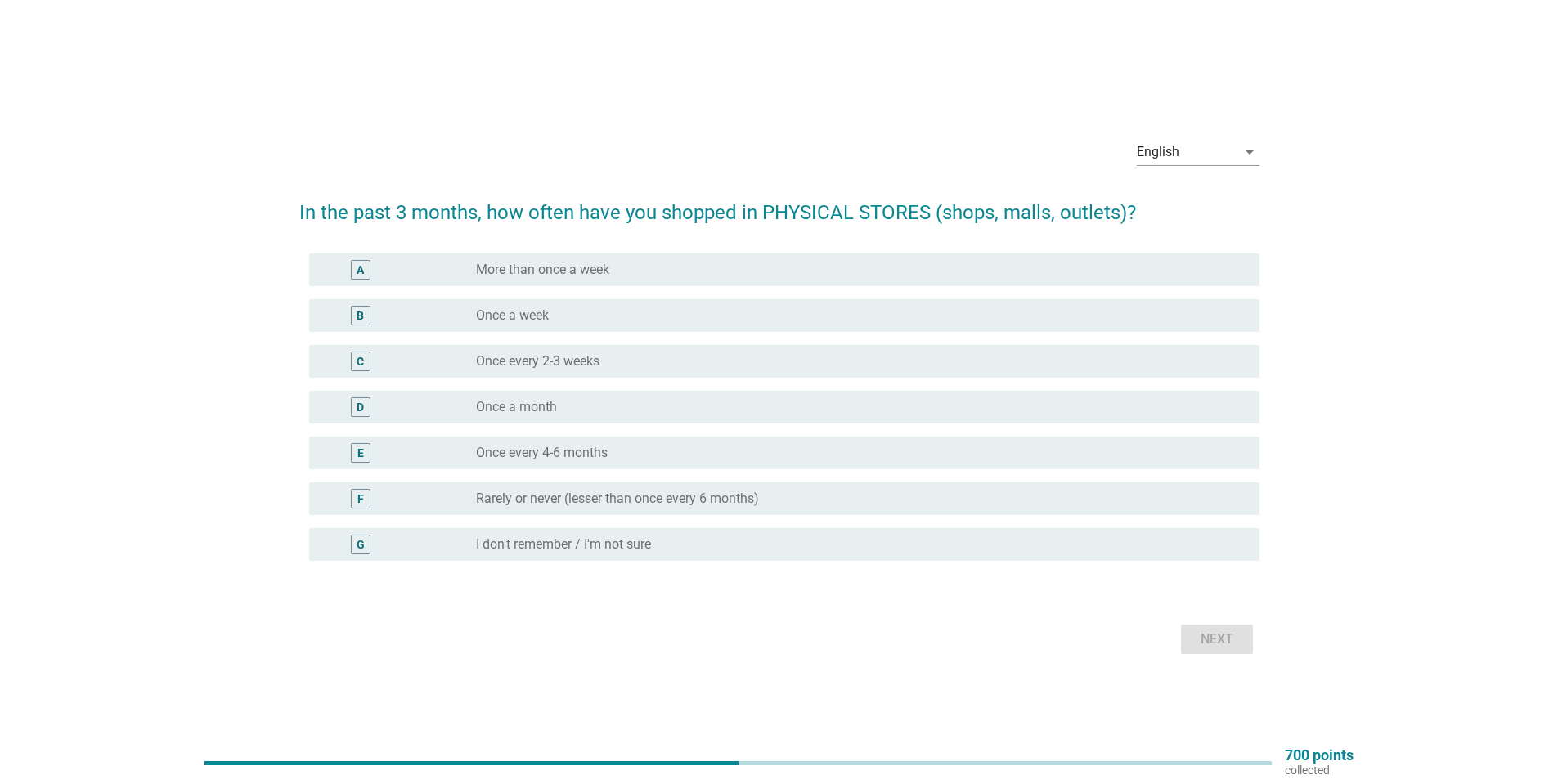
click at [522, 362] on label "Once every 2-3 weeks" at bounding box center [537, 361] width 123 height 16
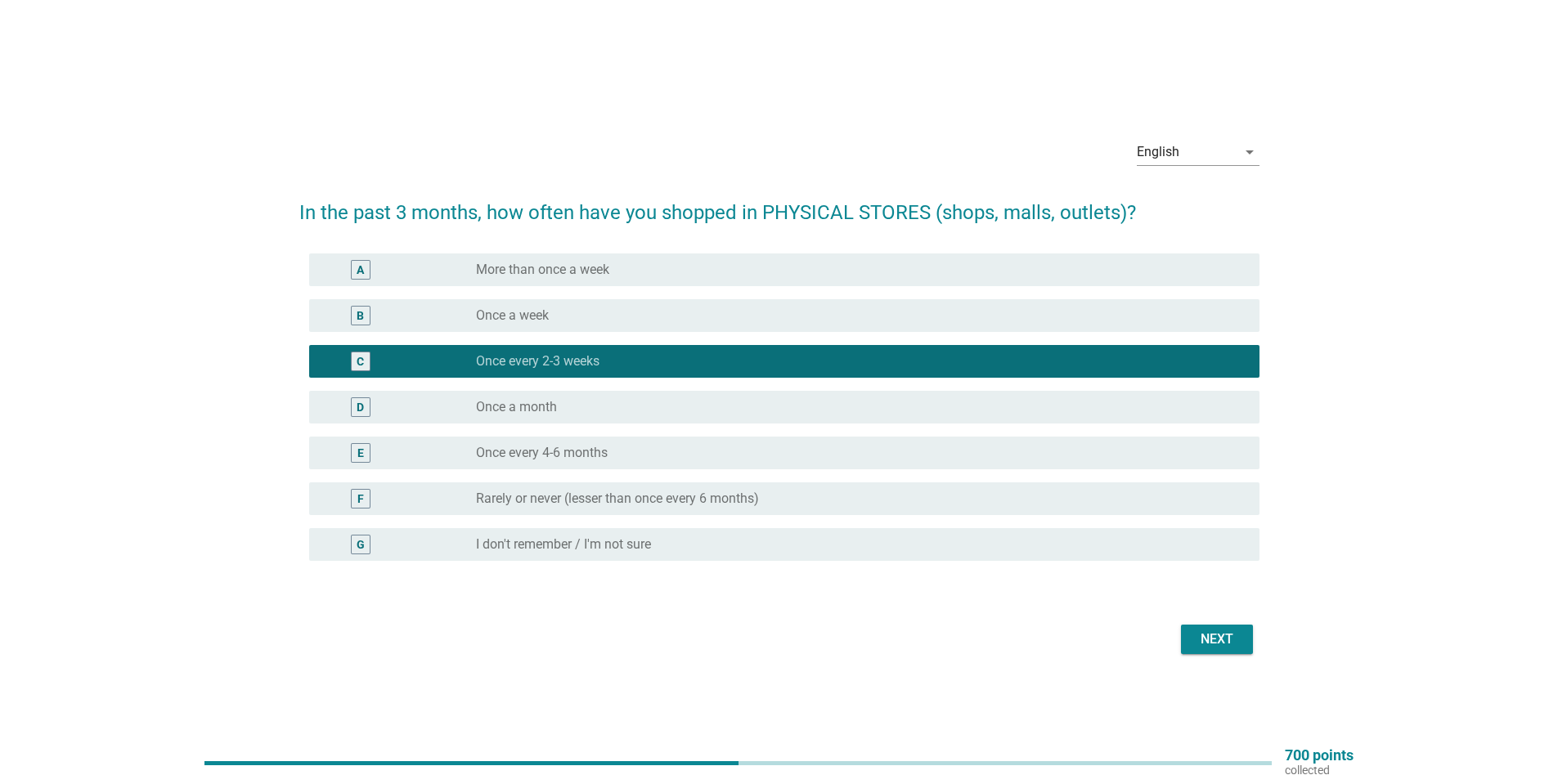
click at [1206, 635] on div "Next" at bounding box center [1216, 639] width 46 height 20
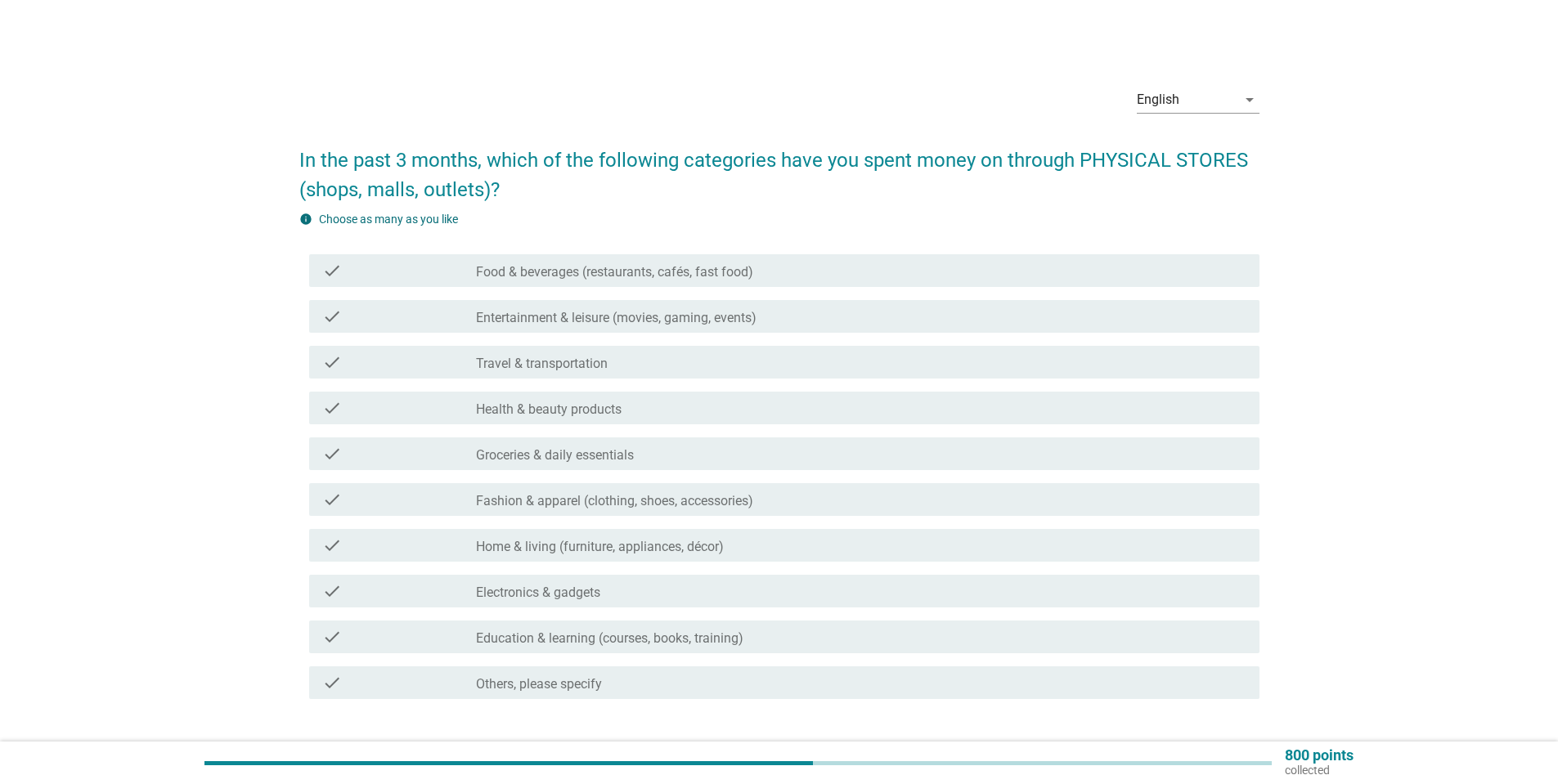
click at [593, 275] on label "Food & beverages (restaurants, cafés, fast food)" at bounding box center [614, 271] width 277 height 16
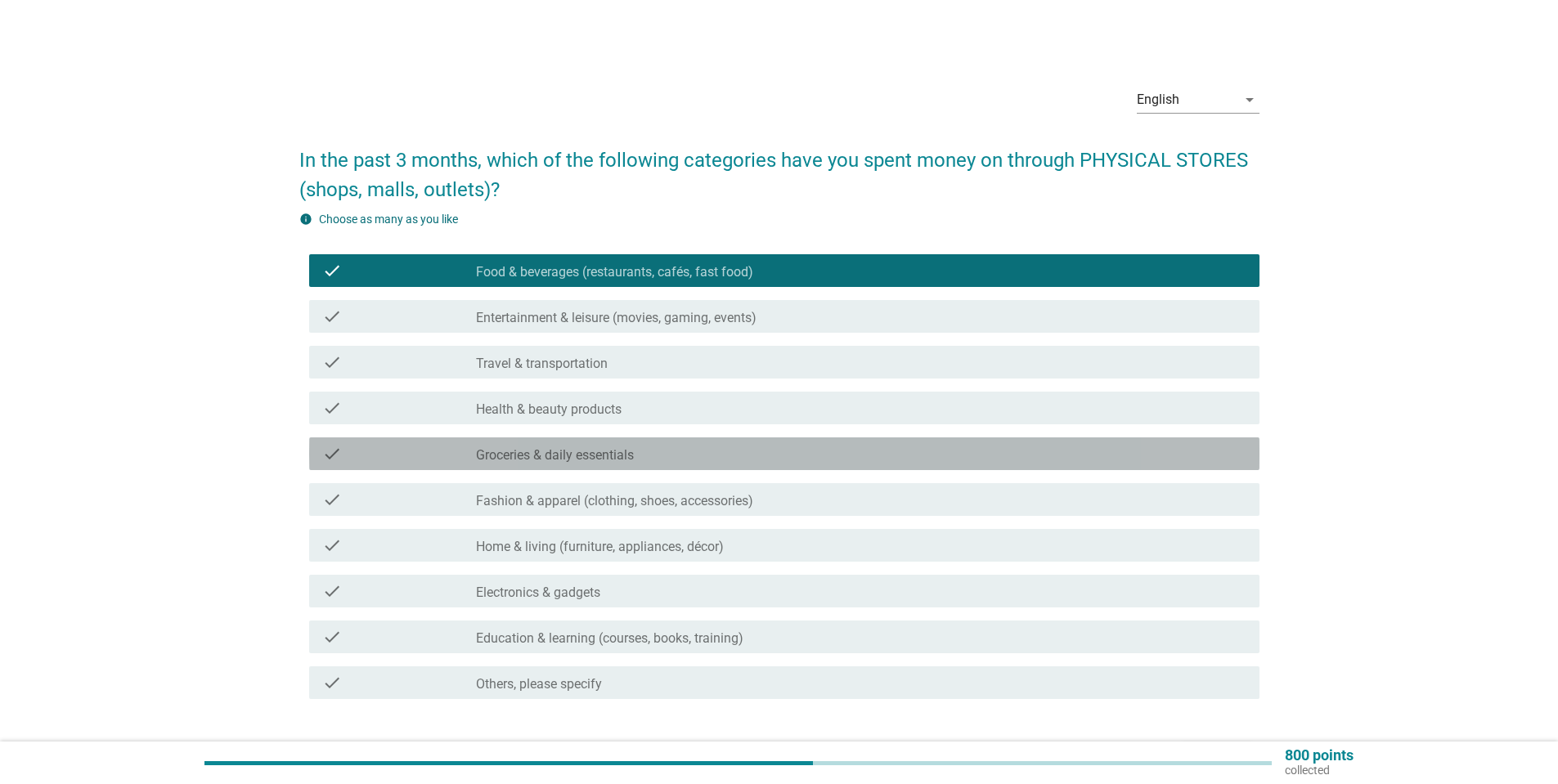
click at [600, 455] on label "Groceries & daily essentials" at bounding box center [554, 455] width 158 height 16
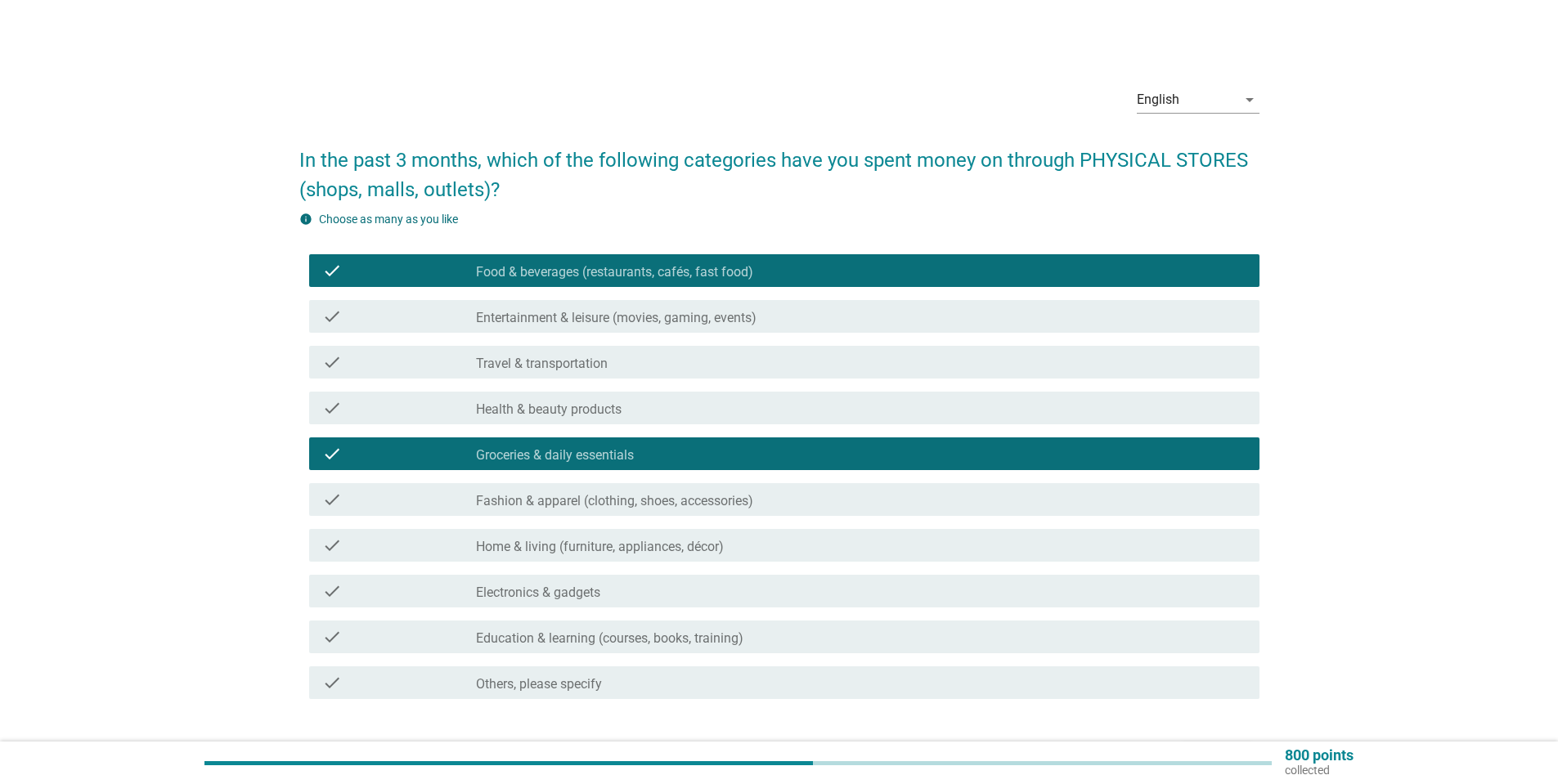
click at [712, 494] on label "Fashion & apparel (clothing, shoes, accessories)" at bounding box center [614, 501] width 277 height 16
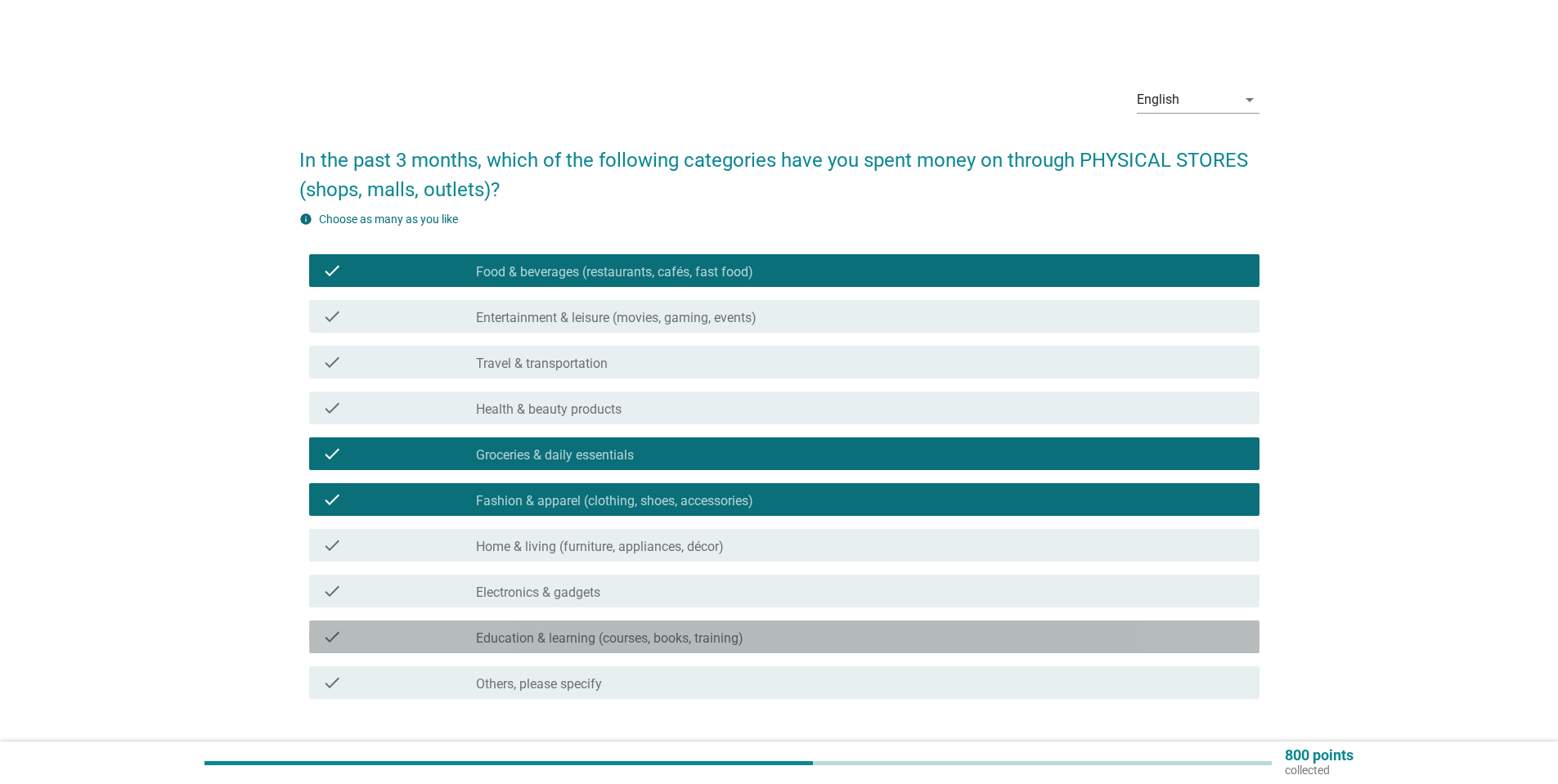
click at [664, 630] on div "check_box_outline_blank Education & learning (courses, books, training)" at bounding box center [861, 637] width 770 height 20
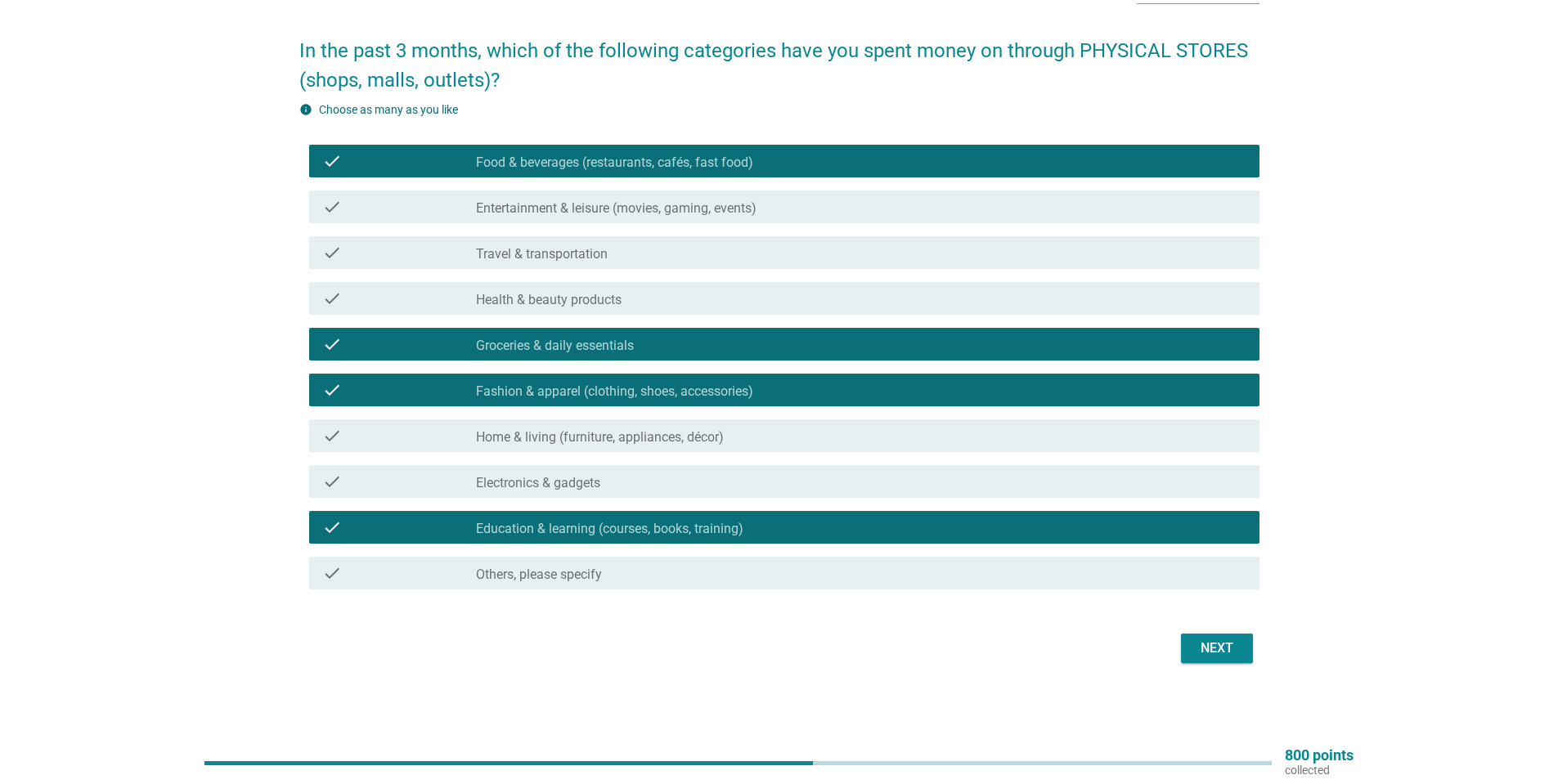
scroll to position [28, 0]
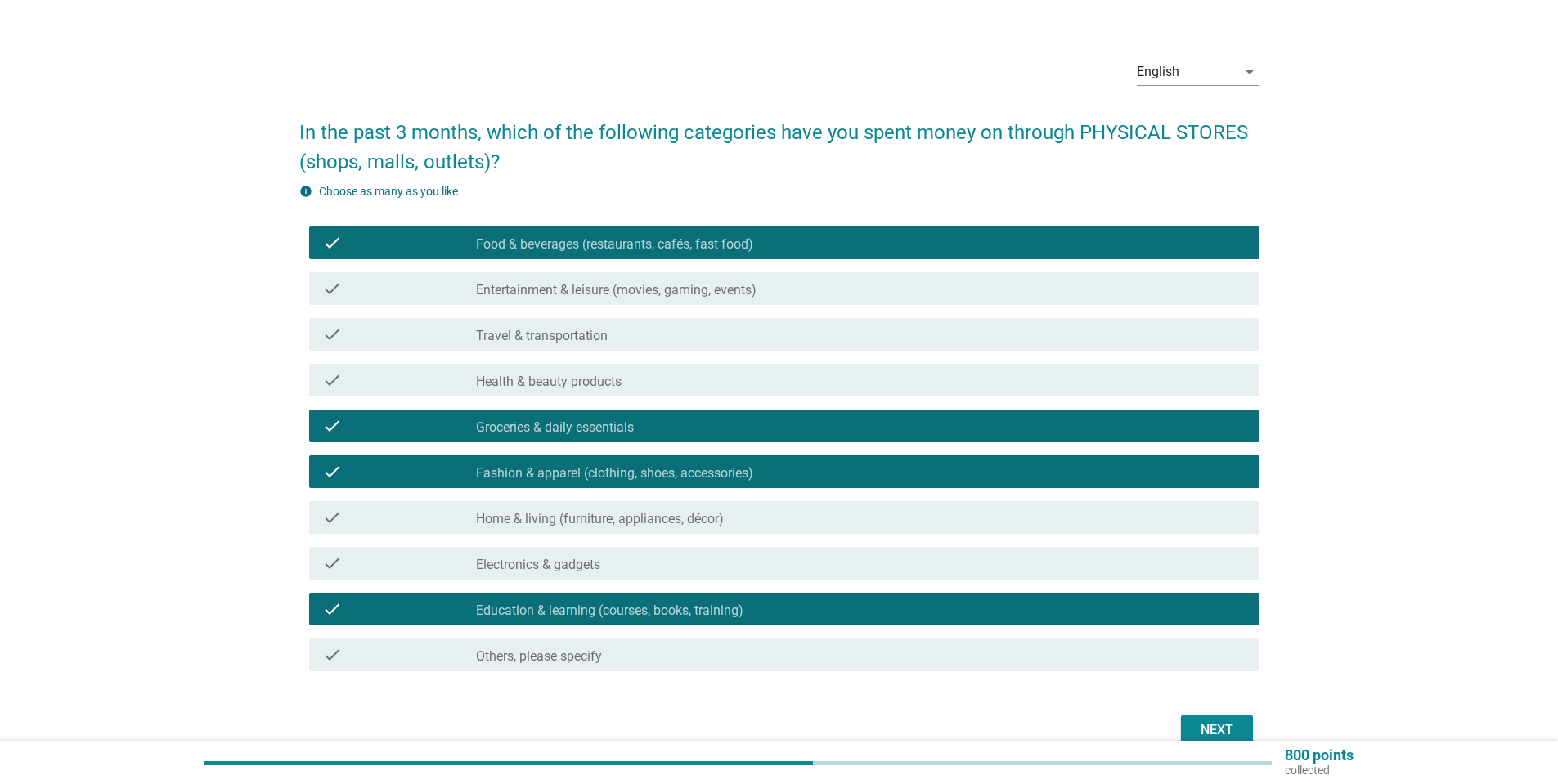
click at [712, 394] on div "check check_box_outline_blank Health & beauty products" at bounding box center [784, 380] width 950 height 33
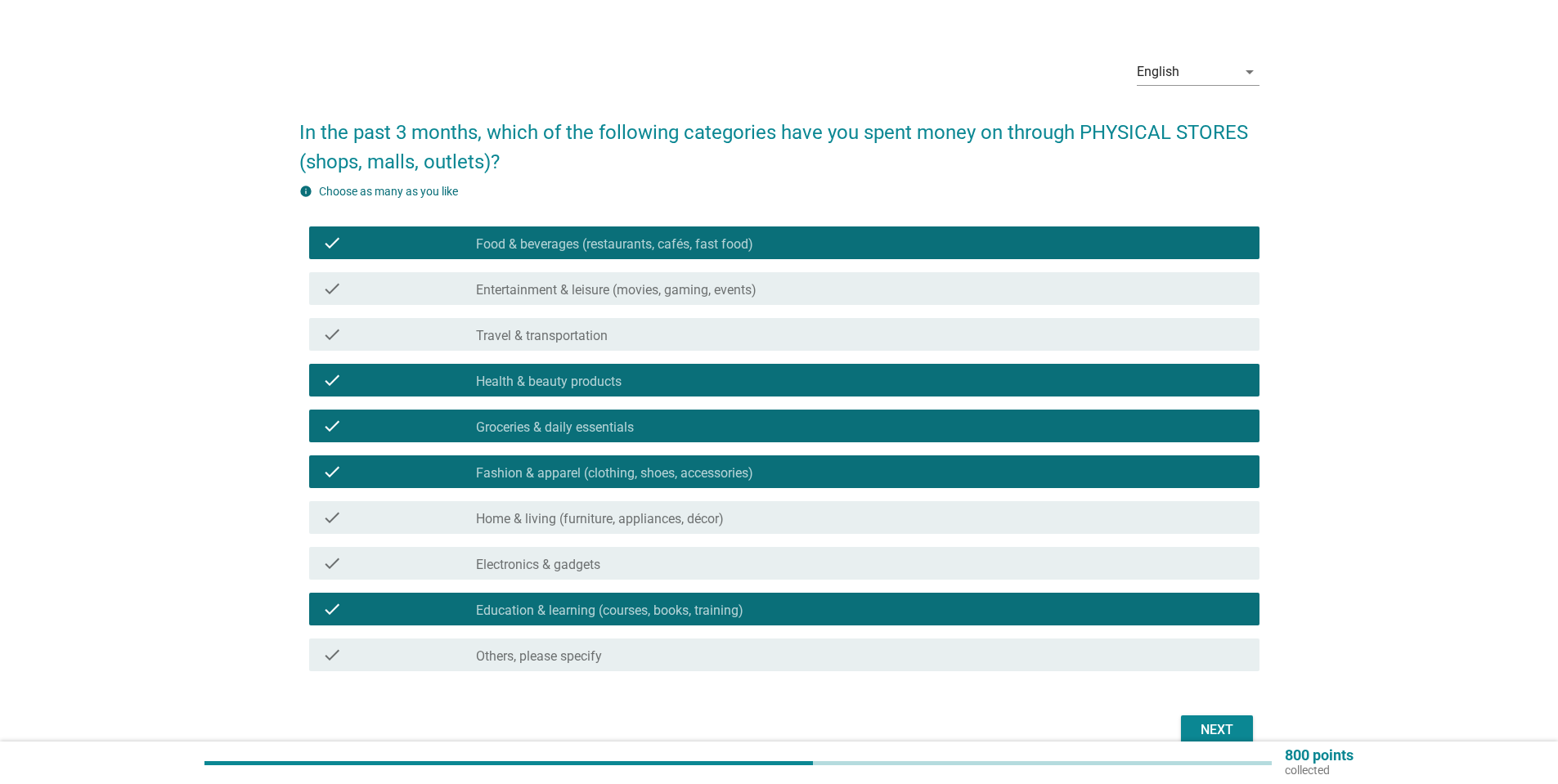
click at [1219, 725] on div "Next" at bounding box center [1216, 730] width 46 height 20
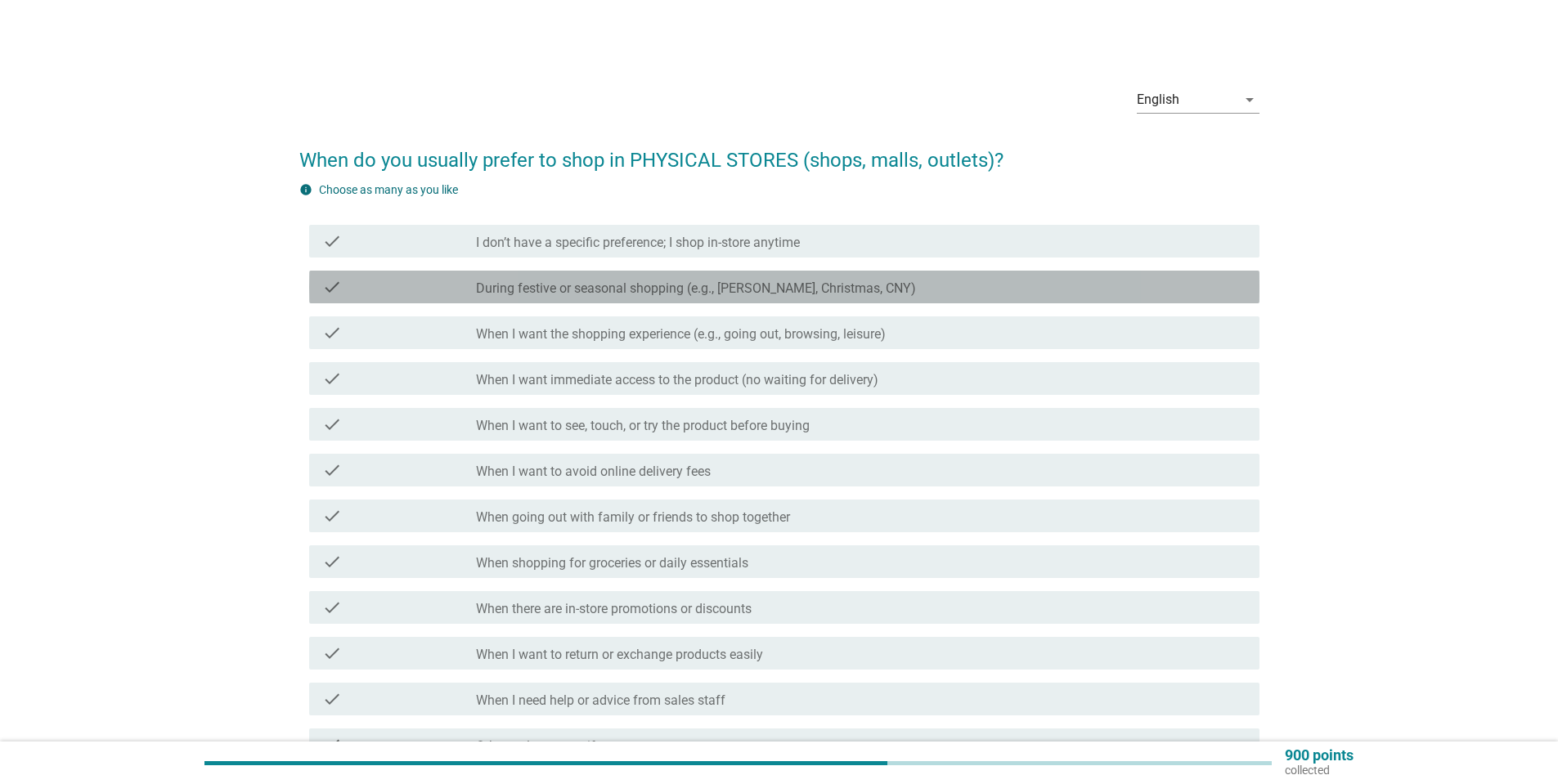
click at [653, 298] on div "check check_box_outline_blank During festive or seasonal shopping (e.g., [PERSO…" at bounding box center [784, 287] width 950 height 33
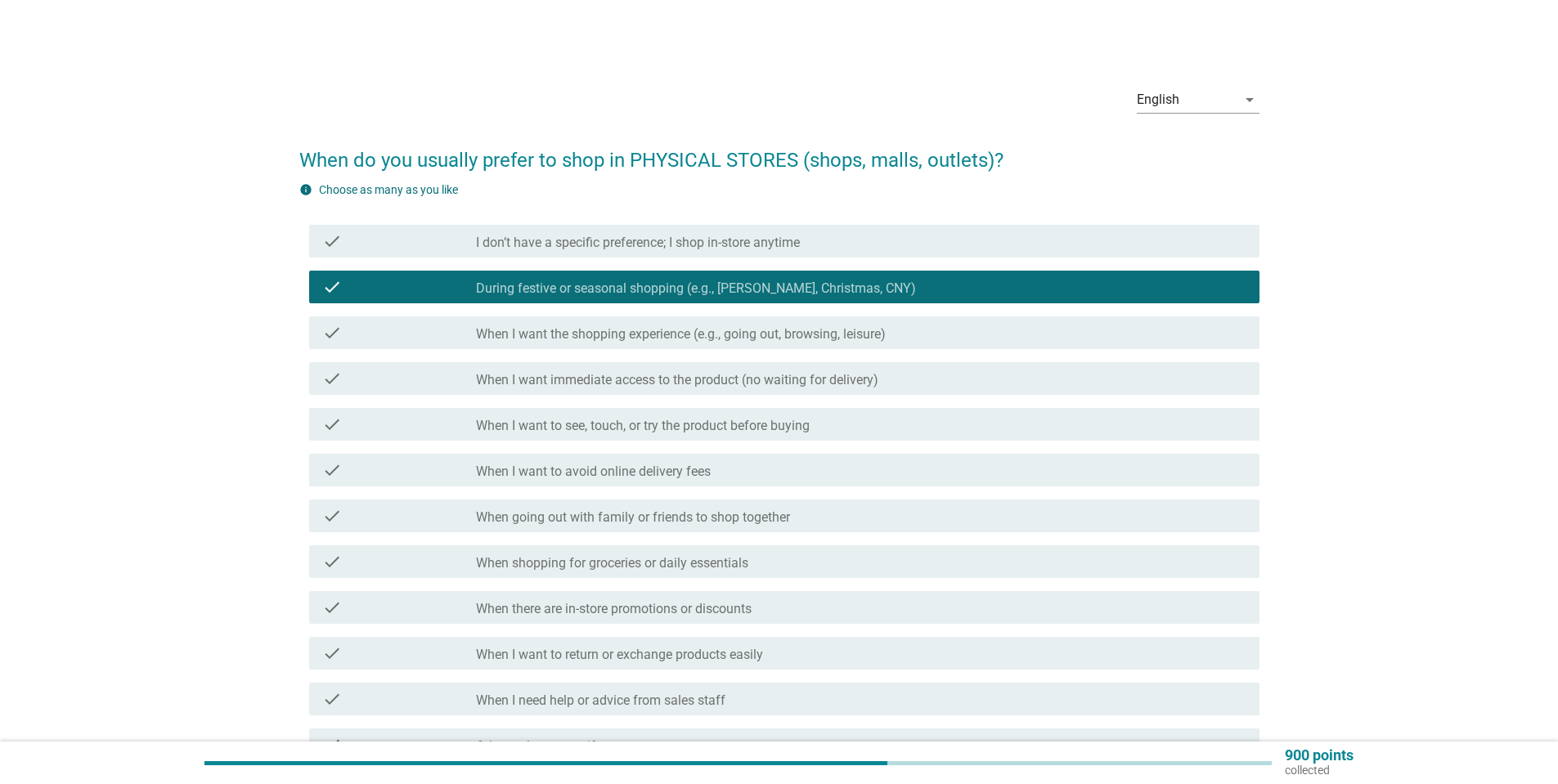
click at [648, 386] on label "When I want immediate access to the product (no waiting for delivery)" at bounding box center [676, 380] width 402 height 16
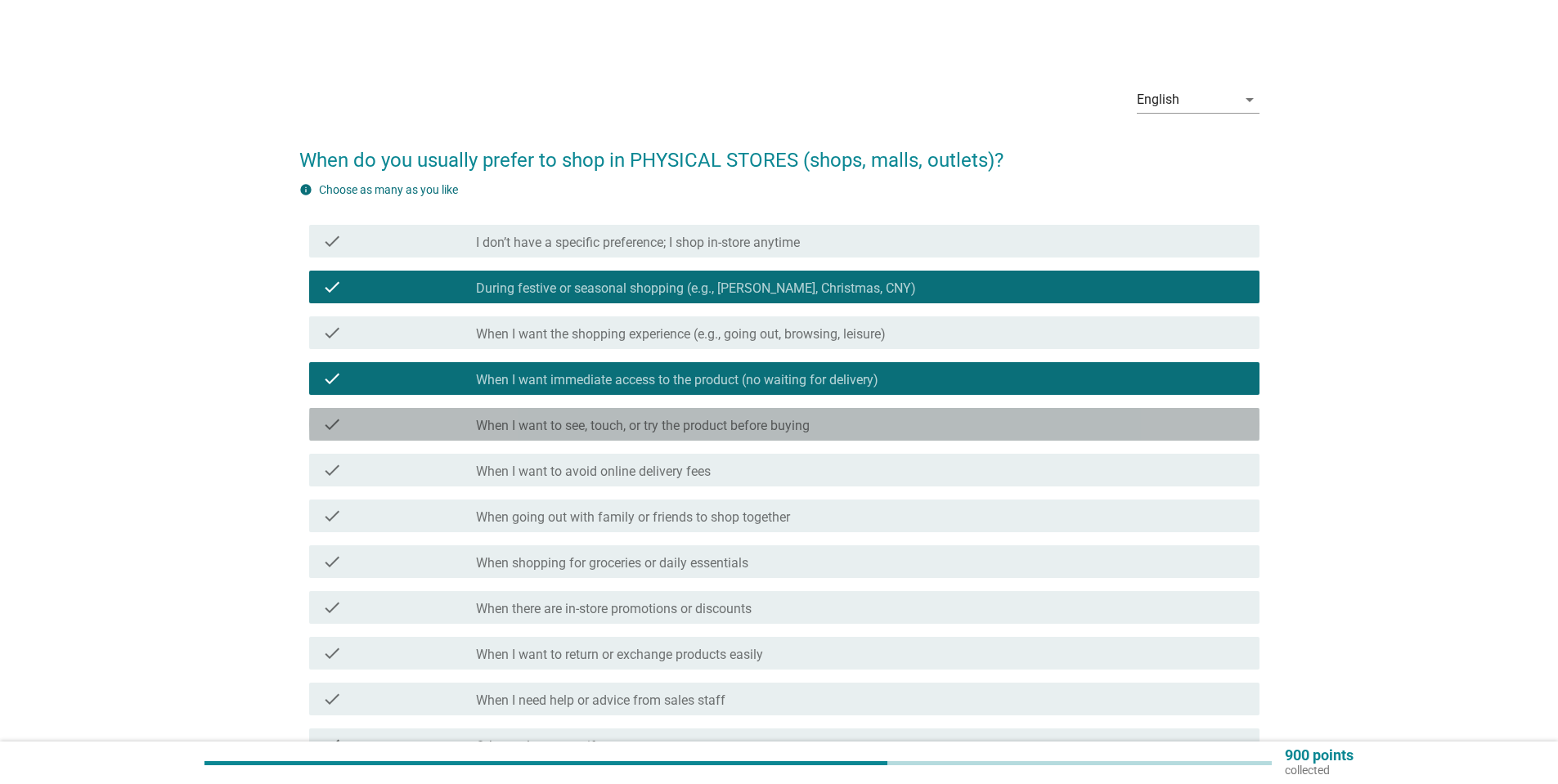
click at [646, 412] on div "check check_box_outline_blank When I want to see, touch, or try the product bef…" at bounding box center [784, 424] width 950 height 33
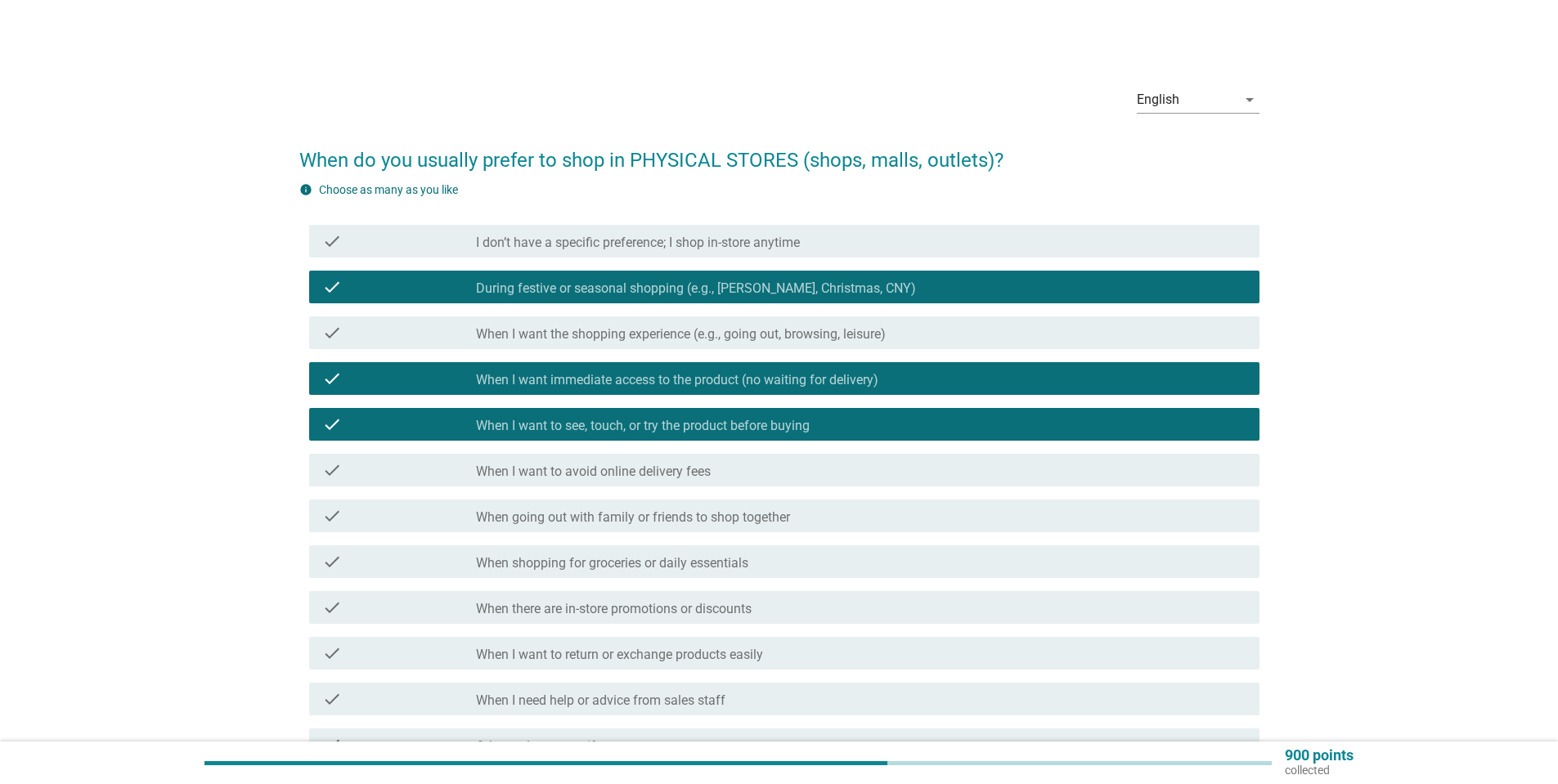
scroll to position [82, 0]
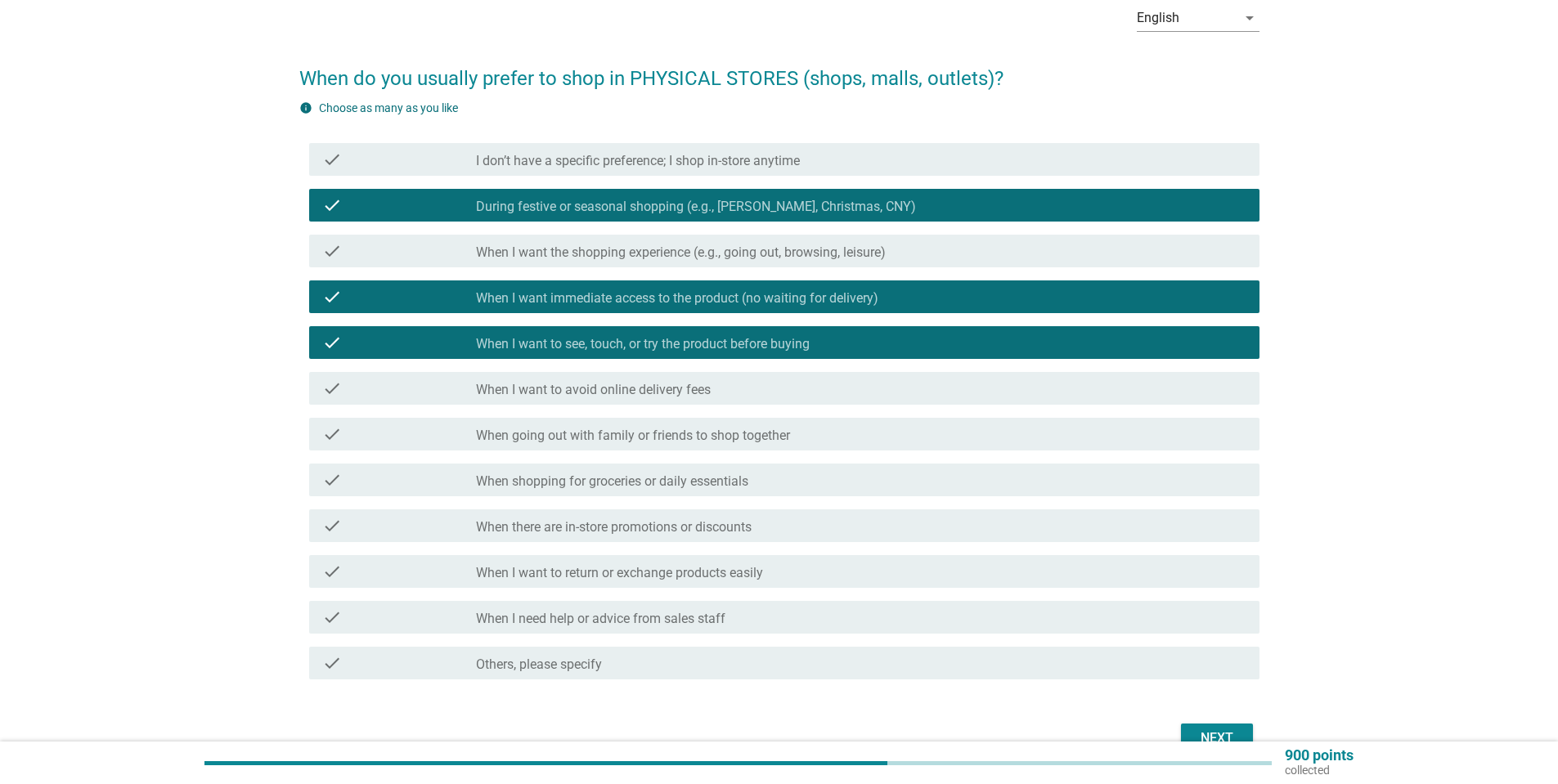
click at [640, 443] on label "When going out with family or friends to shop together" at bounding box center [633, 435] width 314 height 16
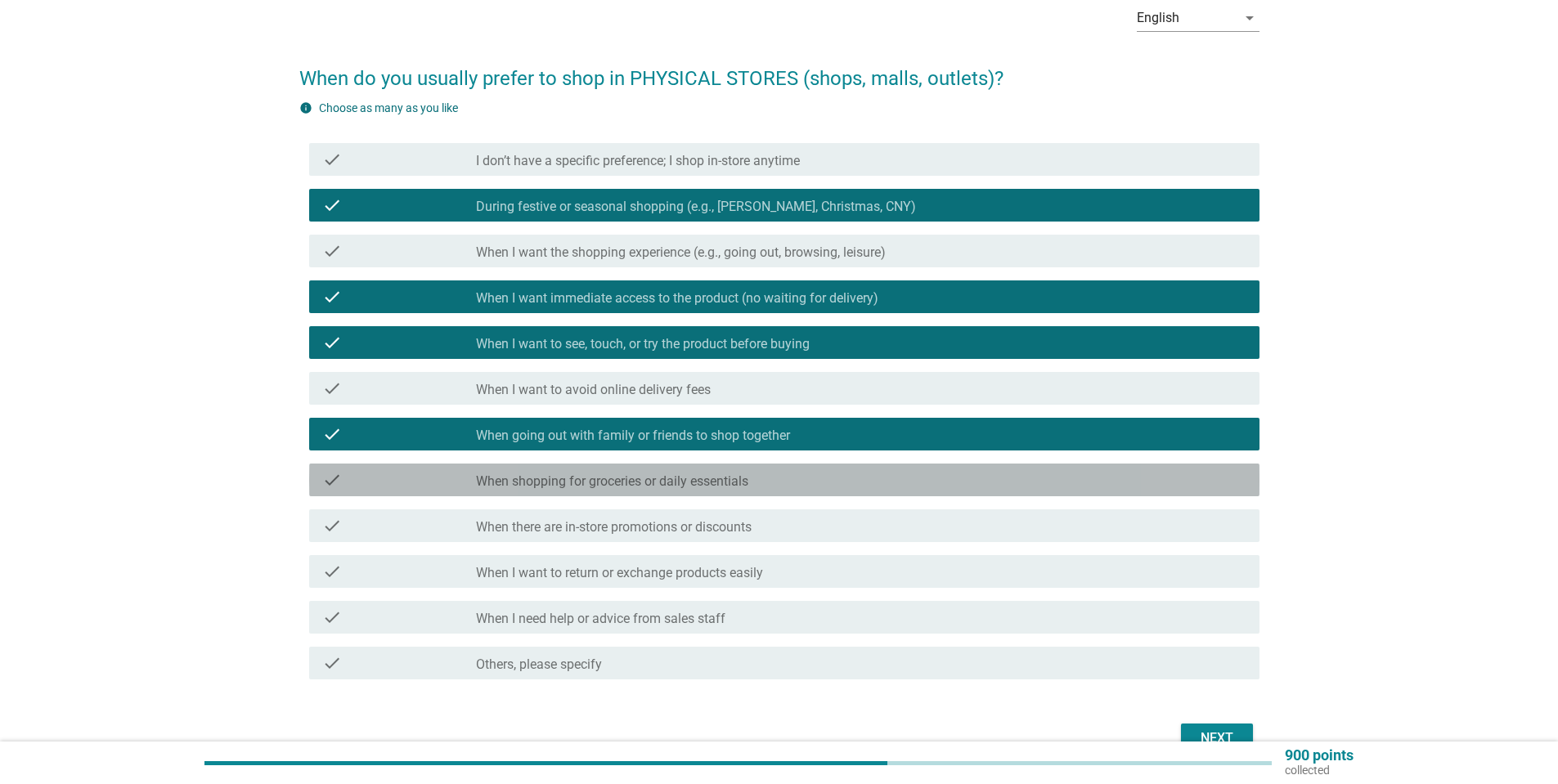
click at [669, 479] on label "When shopping for groceries or daily essentials" at bounding box center [612, 481] width 272 height 16
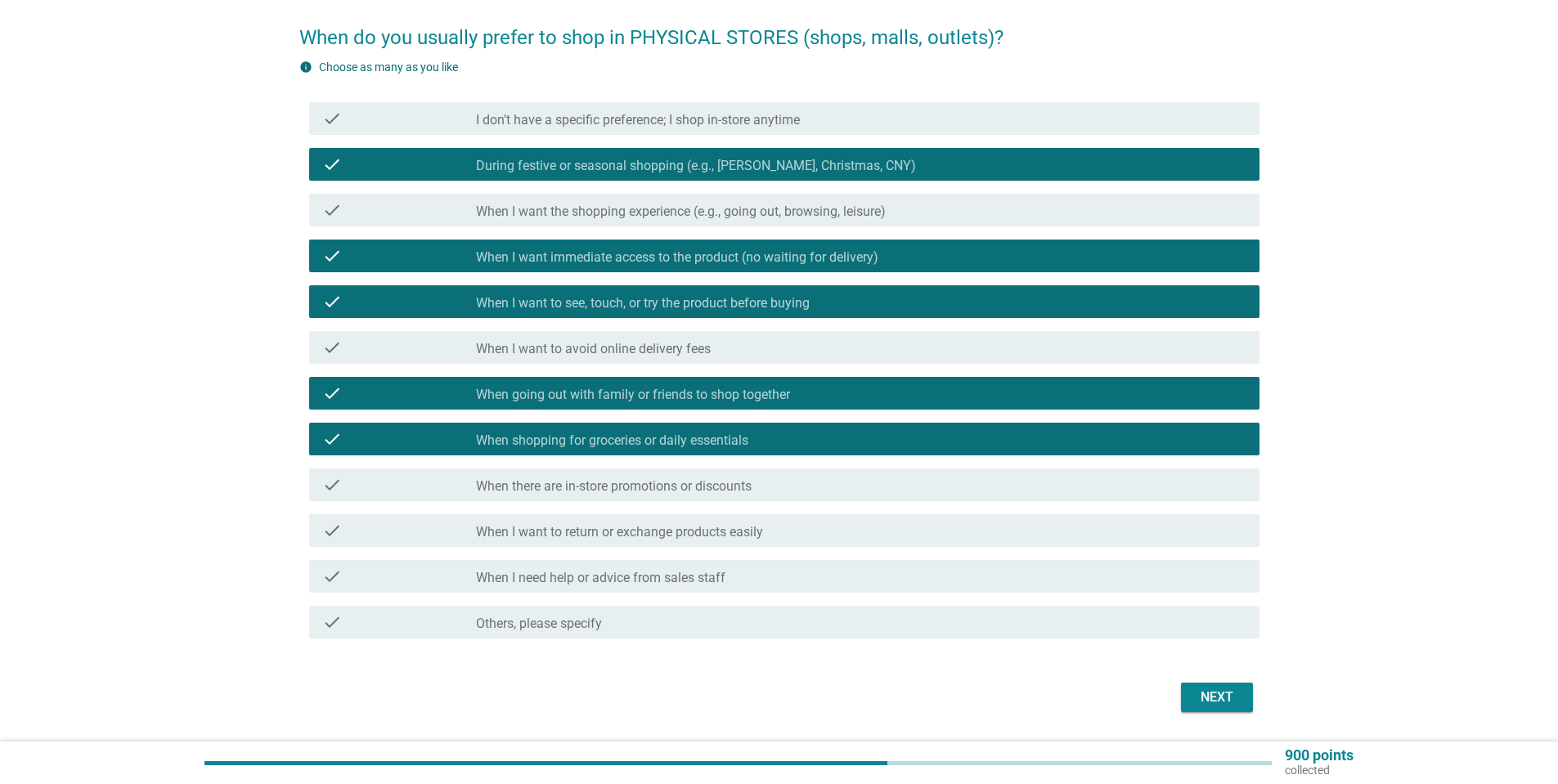
scroll to position [164, 0]
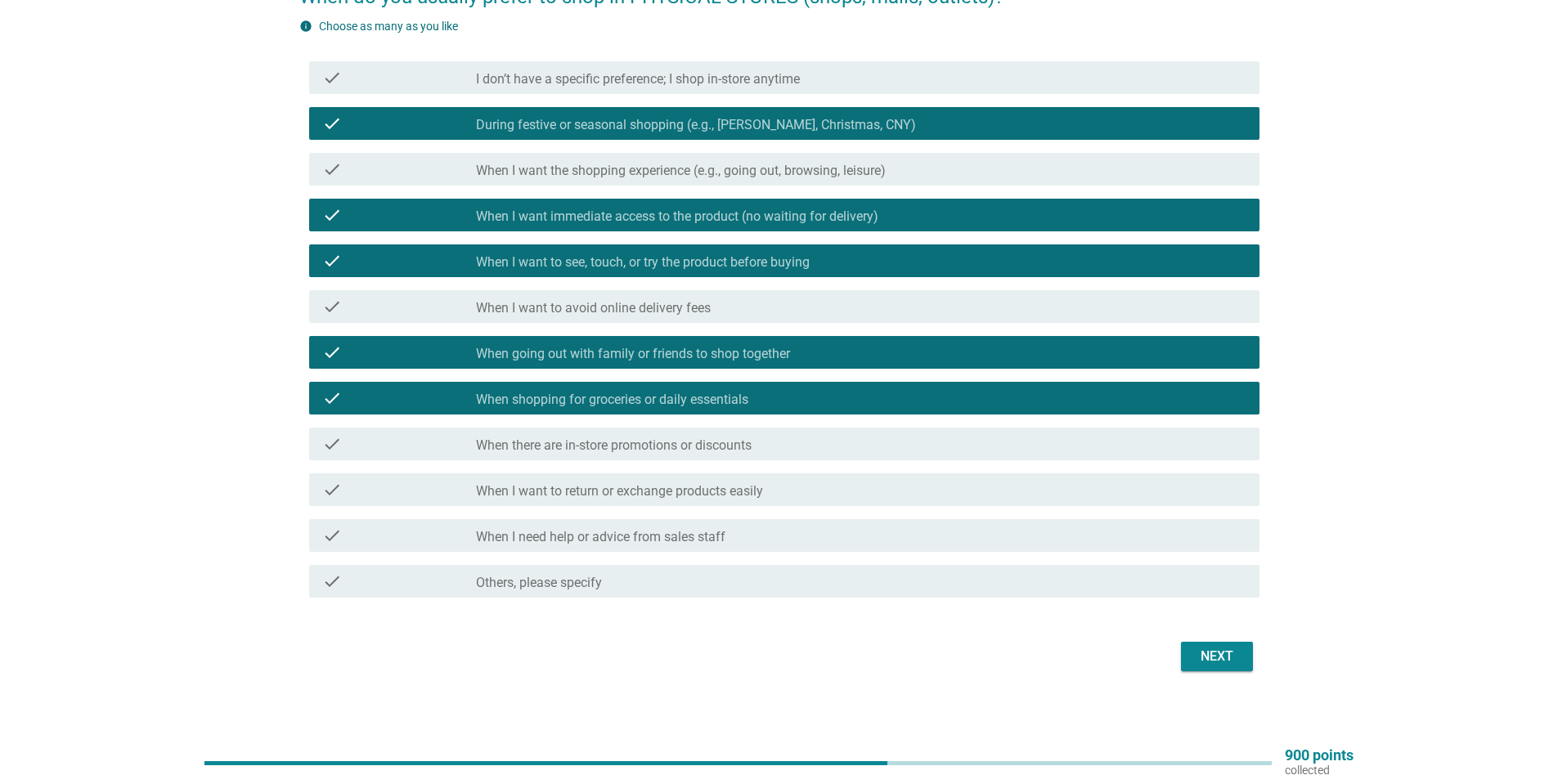
click at [1206, 656] on div "Next" at bounding box center [1216, 656] width 46 height 20
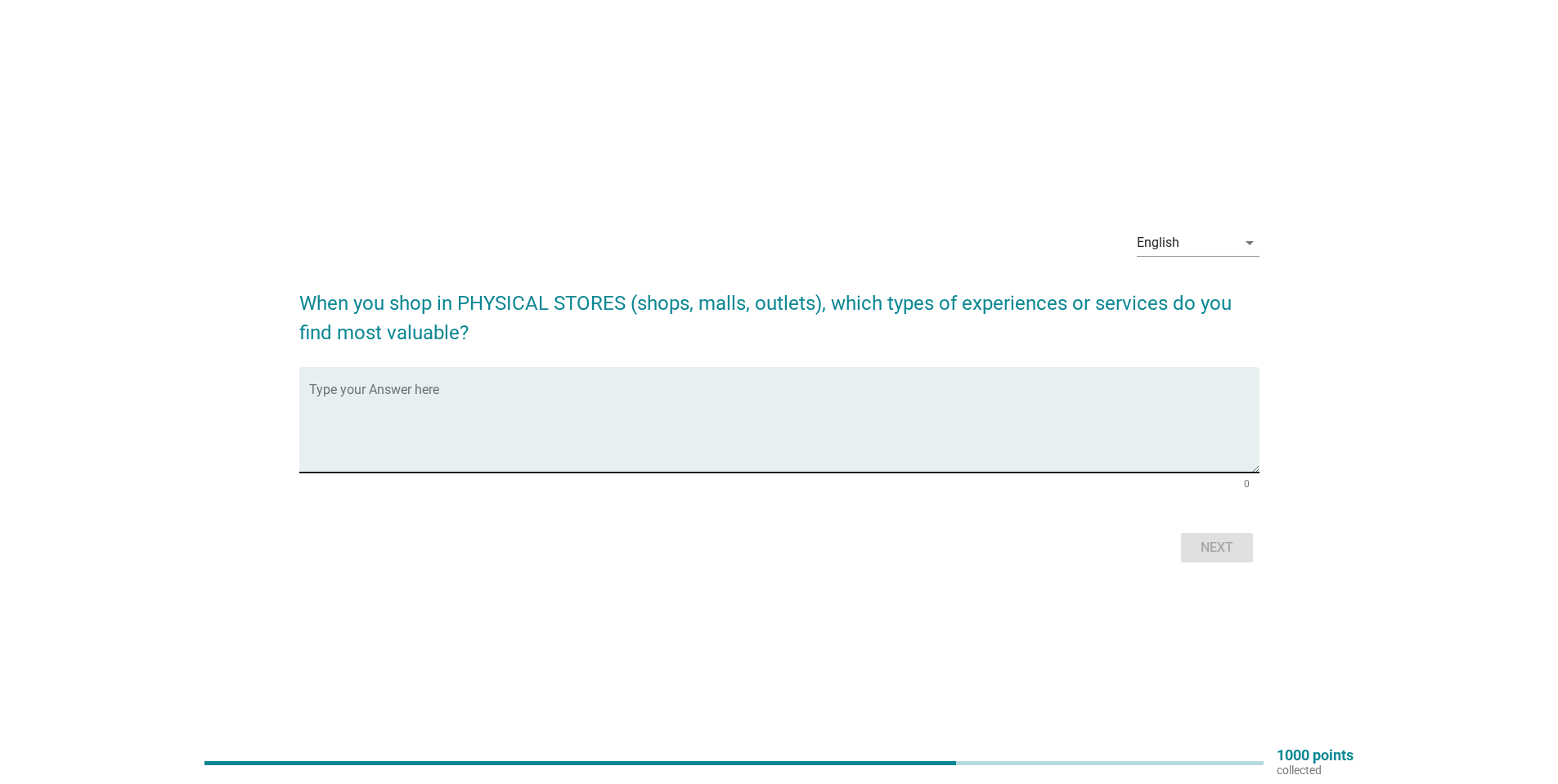
click at [1121, 399] on textarea "Type your Answer here" at bounding box center [784, 430] width 950 height 86
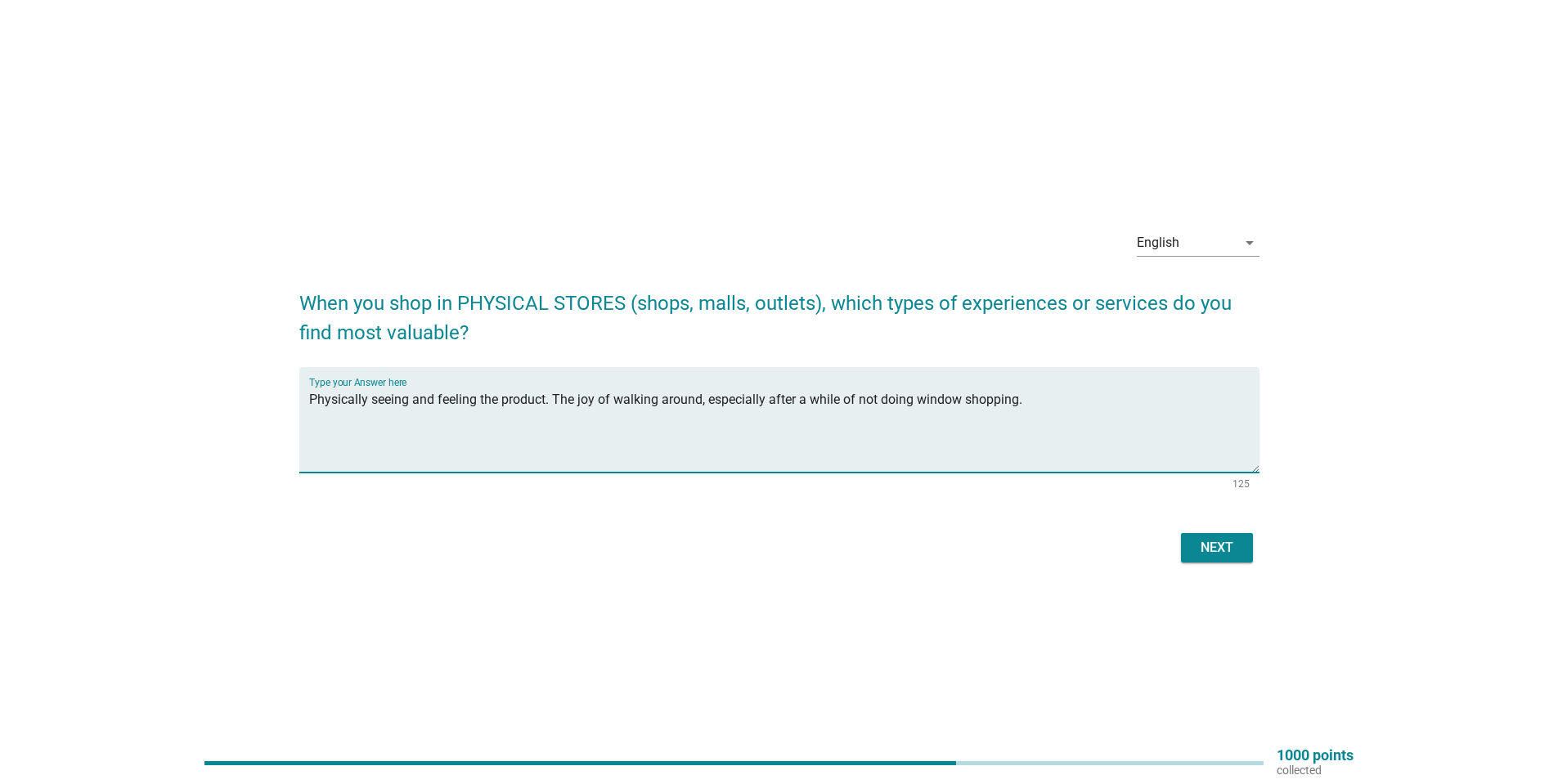
click at [1031, 394] on textarea "Physically seeing and feeling the product. The joy of walking around, especiall…" at bounding box center [784, 430] width 950 height 86
type textarea "Physically seeing and feeling the product. The joy of walking around, especiall…"
click at [1215, 557] on div "Next" at bounding box center [1216, 547] width 46 height 20
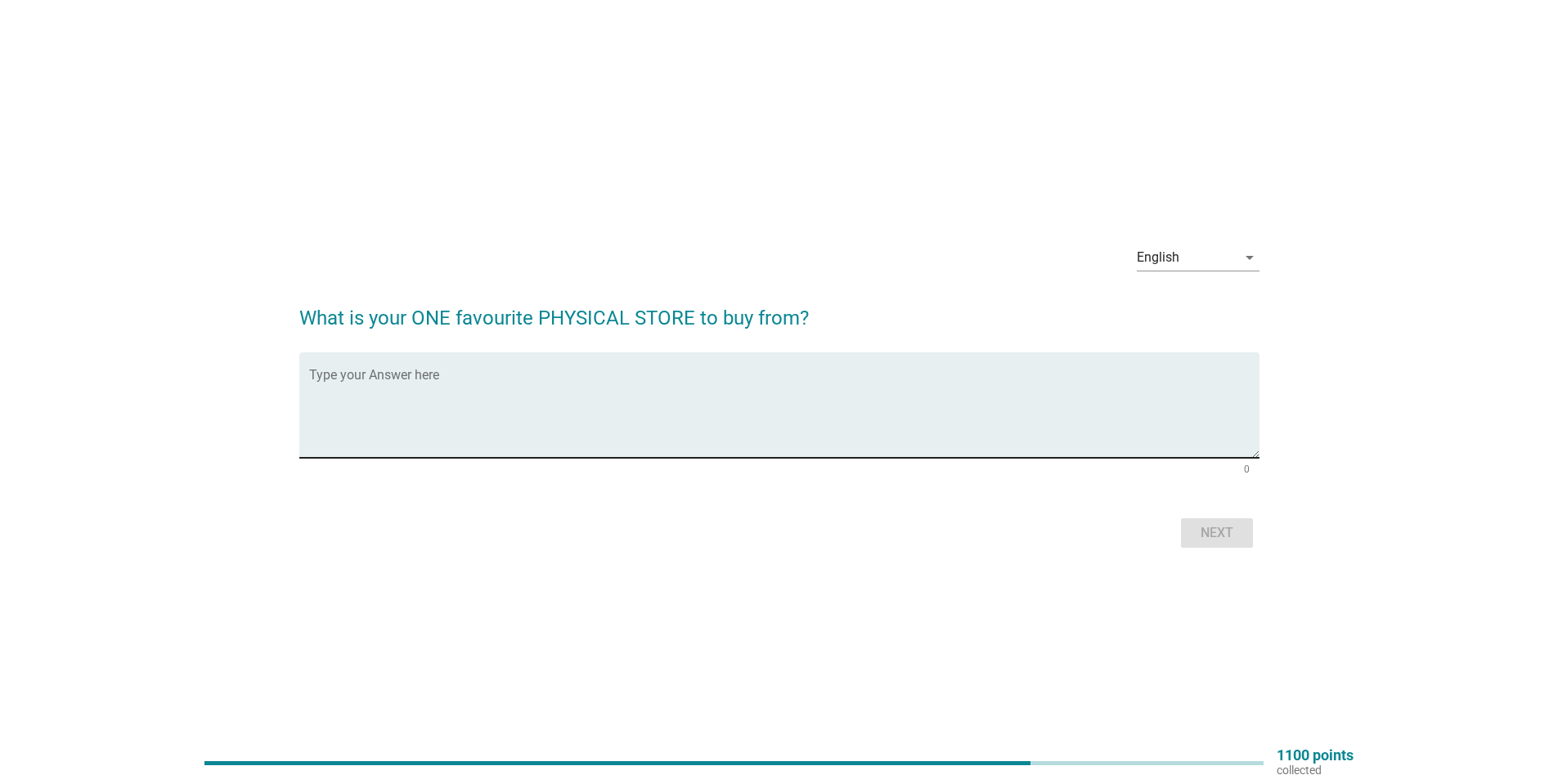
click at [701, 359] on div "Type your Answer here" at bounding box center [784, 405] width 950 height 105
type textarea "Pavilion [GEOGRAPHIC_DATA]"
click at [1229, 532] on div "Next" at bounding box center [1216, 532] width 46 height 20
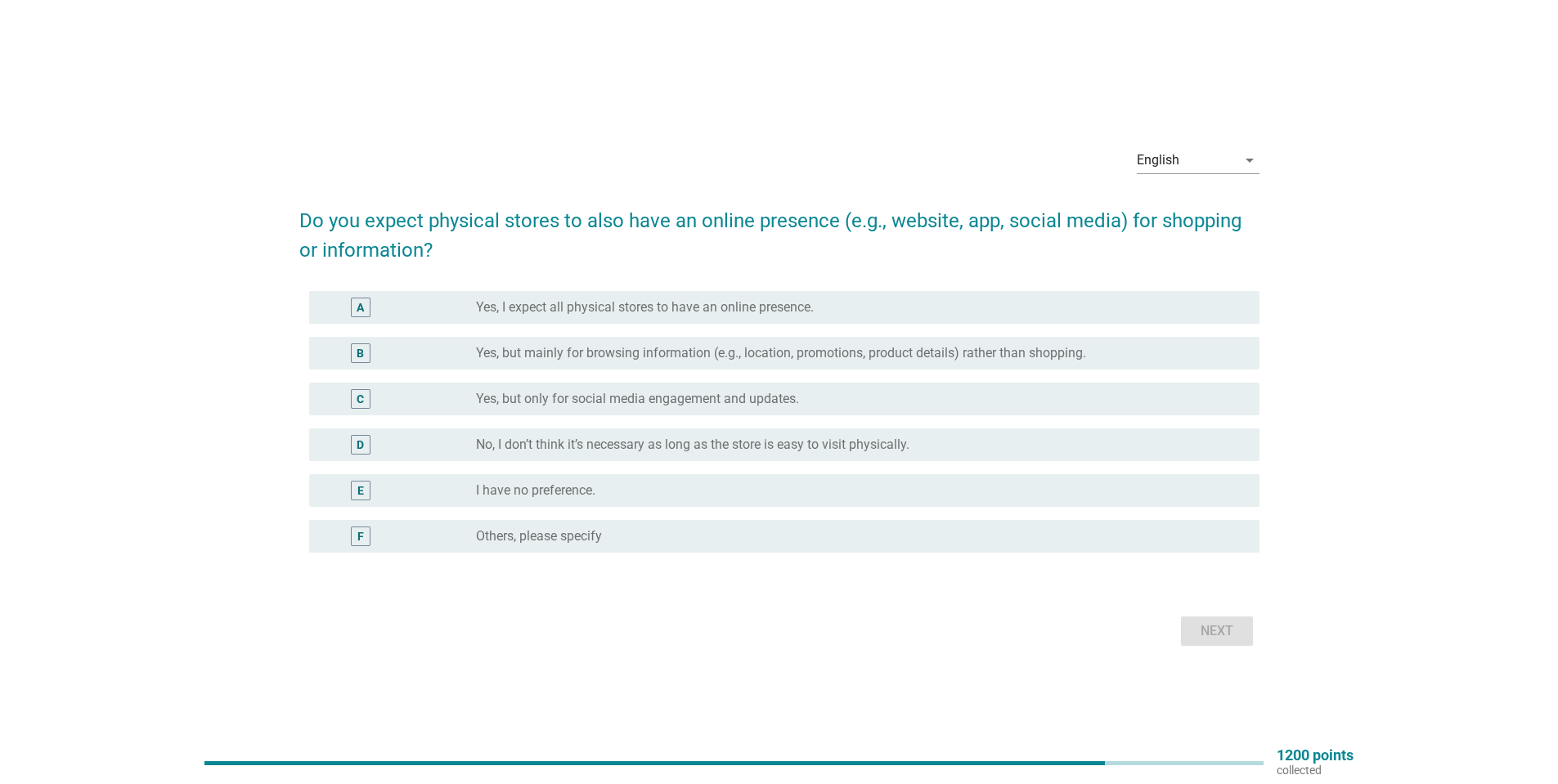
click at [585, 359] on label "Yes, but mainly for browsing information (e.g., location, promotions, product d…" at bounding box center [781, 352] width 610 height 16
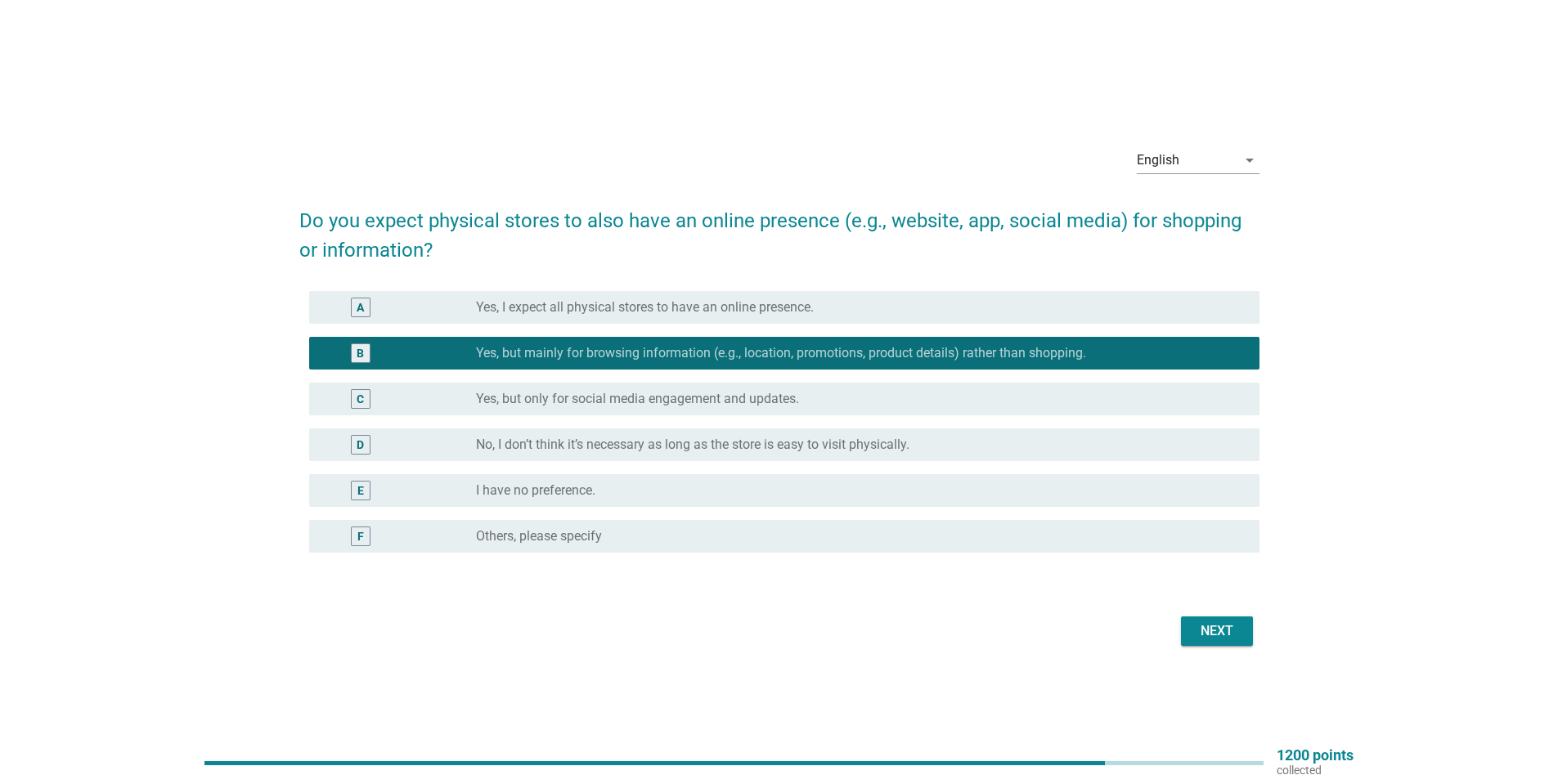
click at [371, 312] on div "A" at bounding box center [360, 307] width 77 height 20
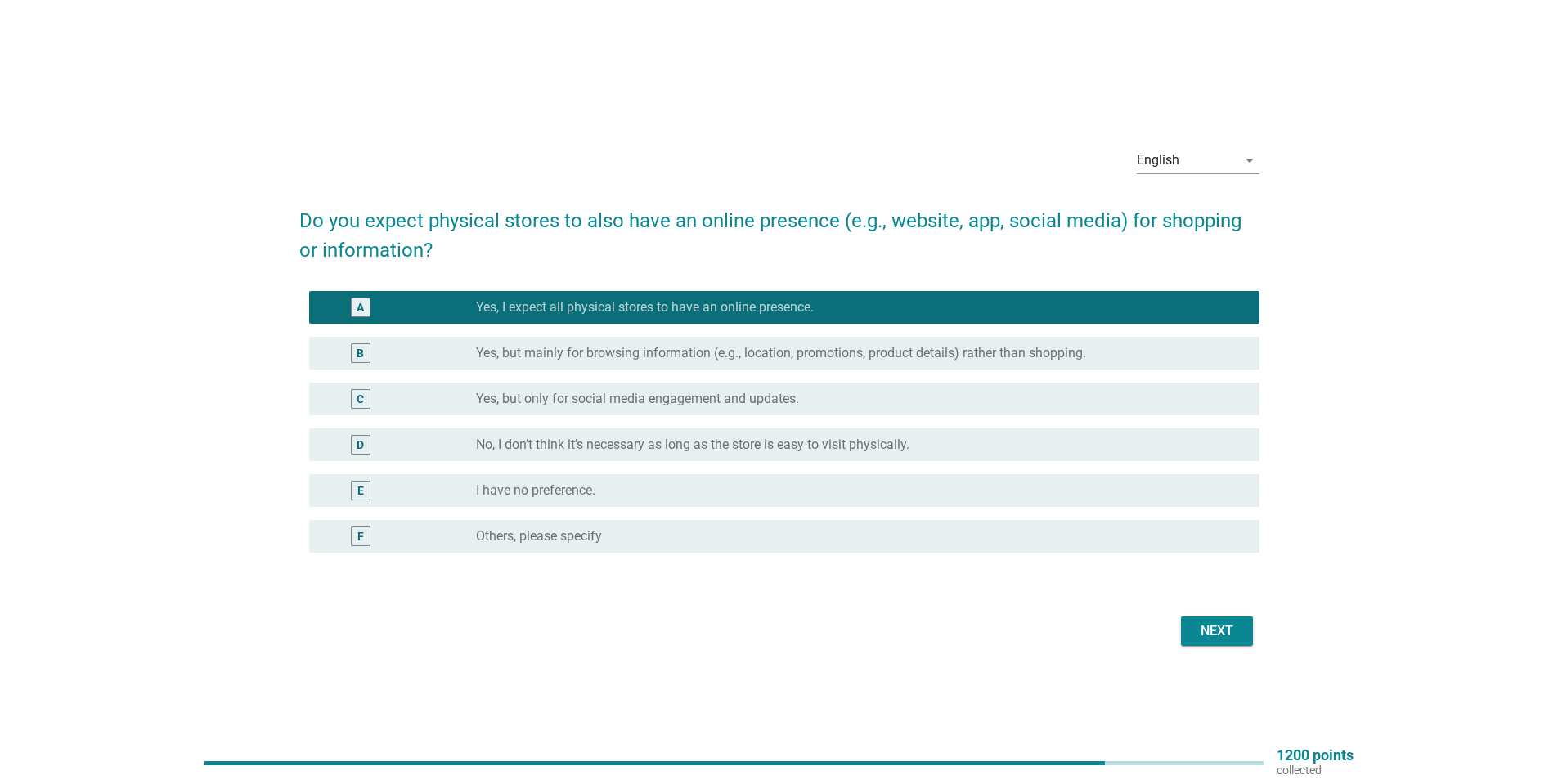
click at [375, 349] on div "B" at bounding box center [360, 353] width 77 height 20
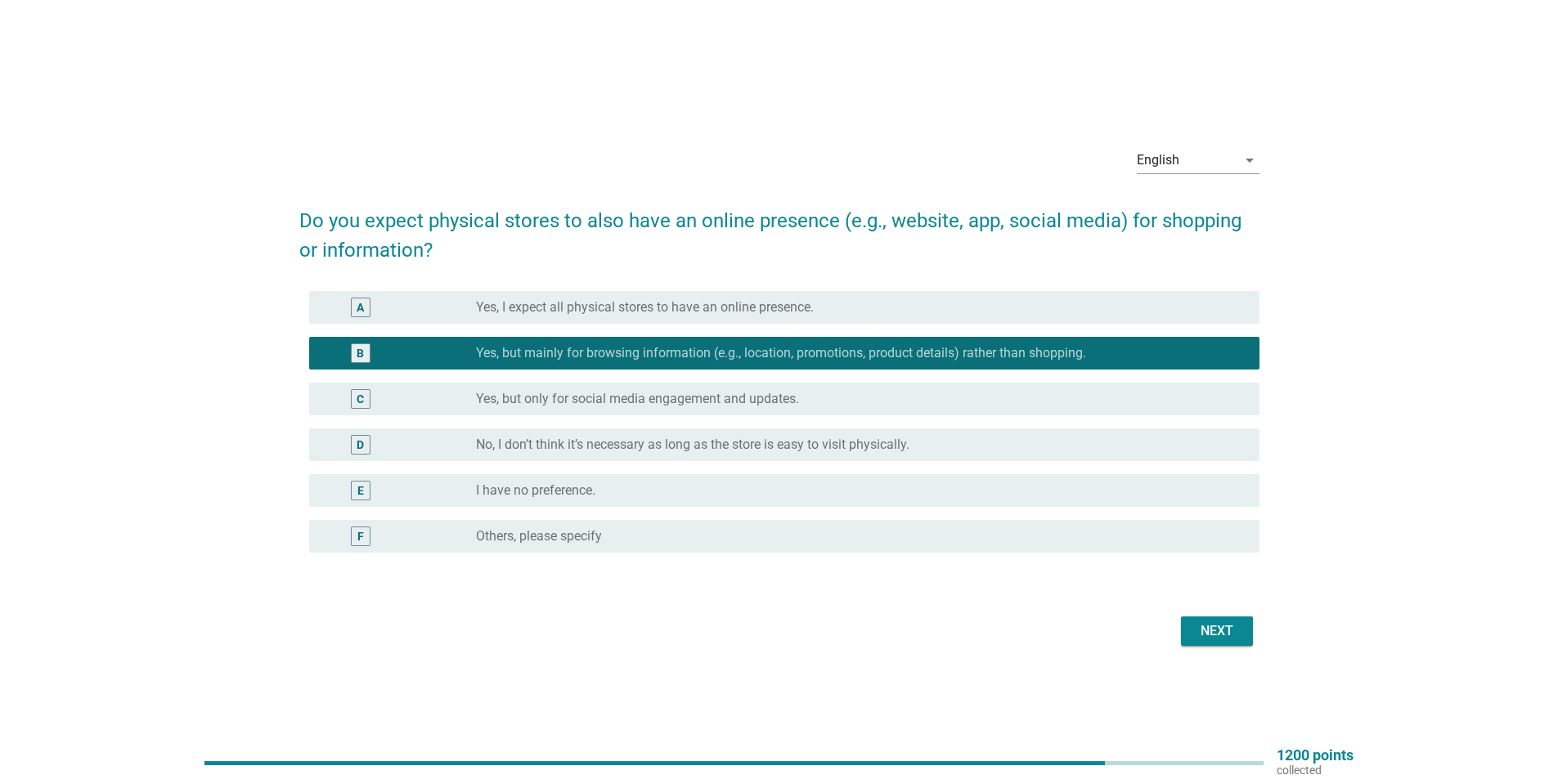
click at [1202, 634] on div "Next" at bounding box center [1216, 631] width 46 height 20
